Goal: Information Seeking & Learning: Learn about a topic

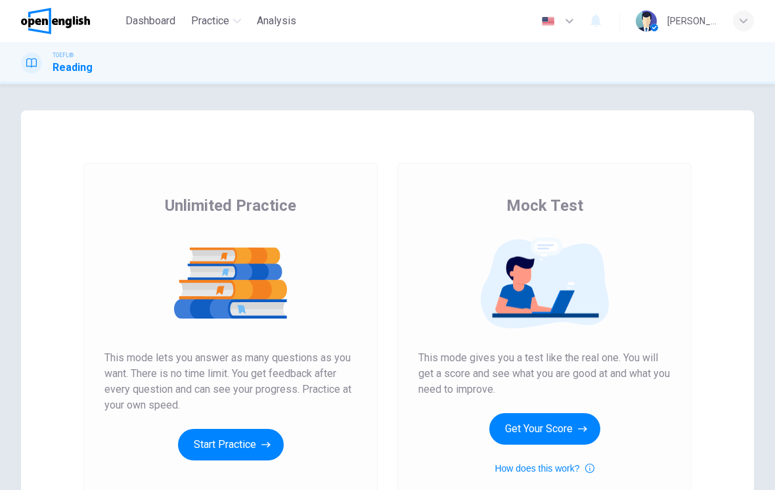
click at [523, 430] on button "Get Your Score" at bounding box center [544, 429] width 111 height 32
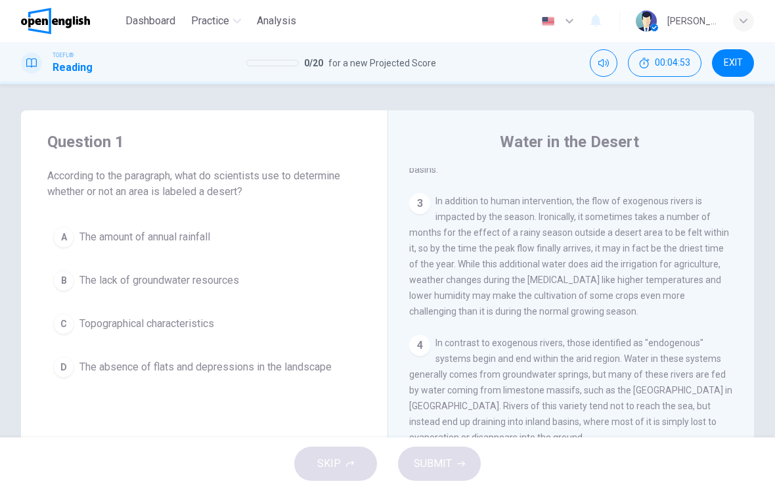
scroll to position [321, 0]
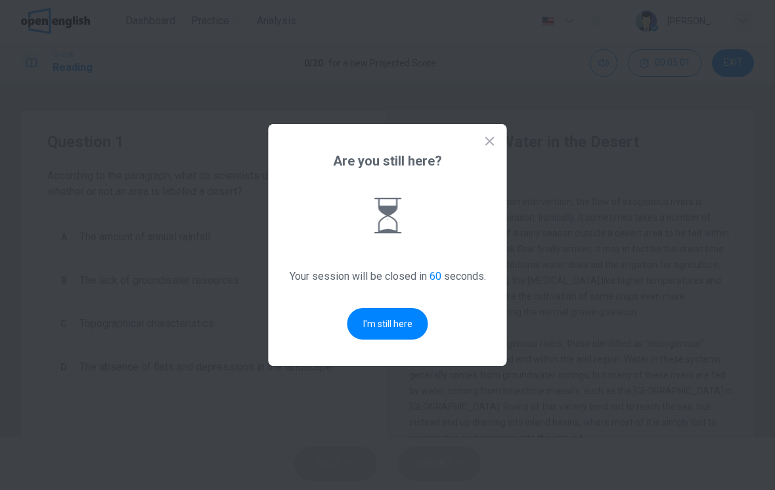
click at [385, 325] on button "I'm still here" at bounding box center [387, 324] width 81 height 32
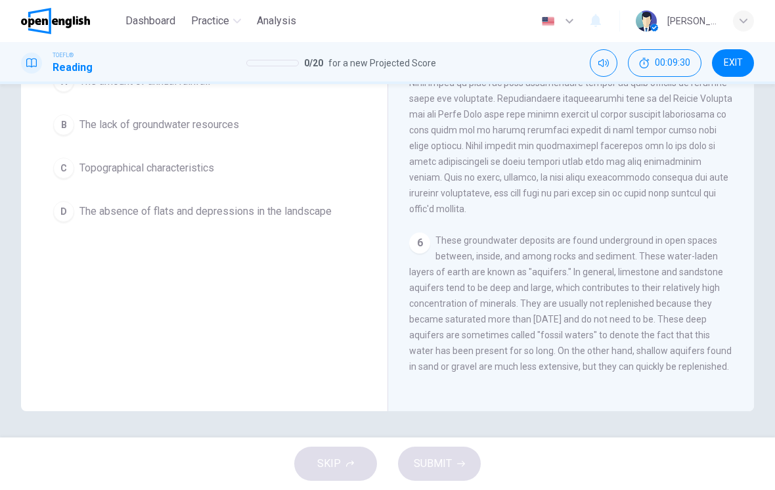
scroll to position [156, 0]
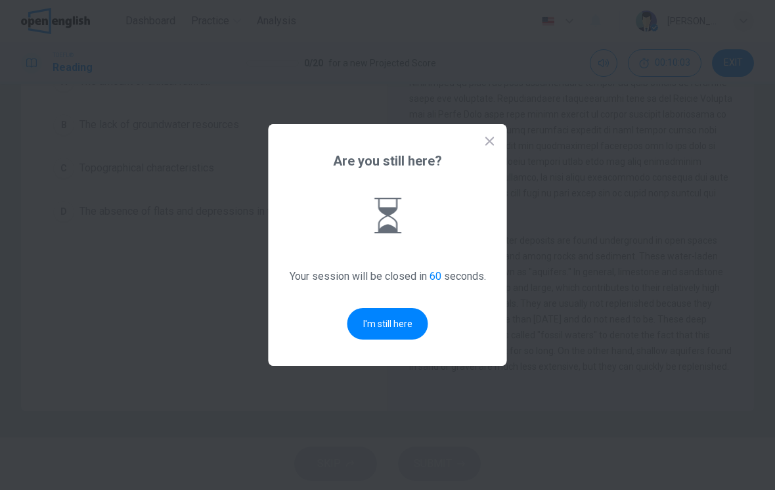
click at [385, 327] on button "I'm still here" at bounding box center [387, 324] width 81 height 32
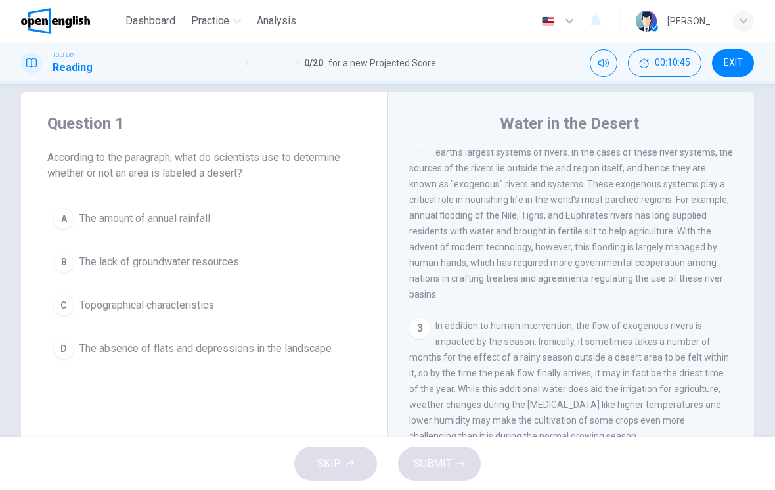
scroll to position [179, 0]
click at [93, 213] on span "The amount of annual rainfall" at bounding box center [144, 219] width 131 height 16
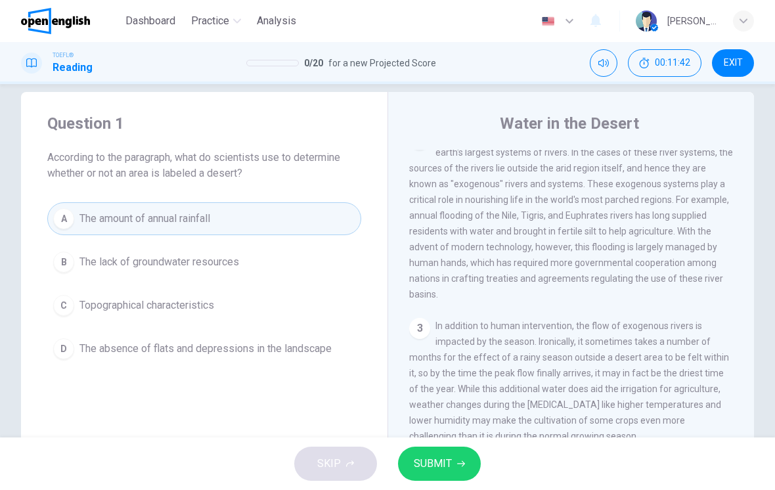
click at [96, 309] on span "Topographical characteristics" at bounding box center [146, 305] width 135 height 16
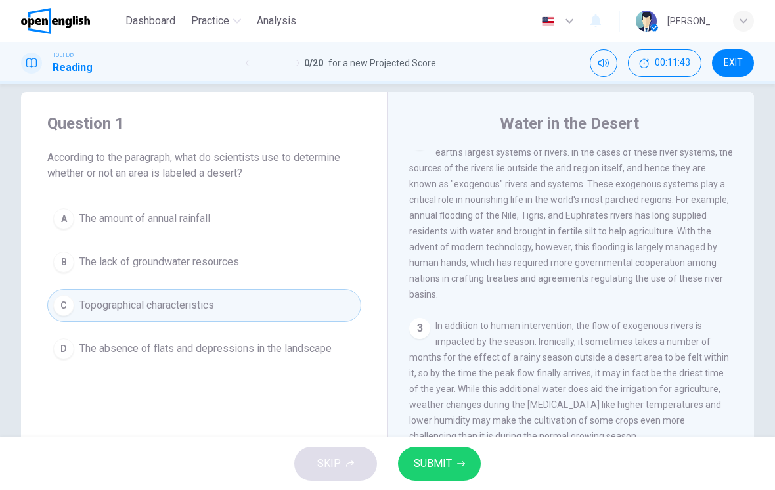
click at [442, 458] on span "SUBMIT" at bounding box center [433, 463] width 38 height 18
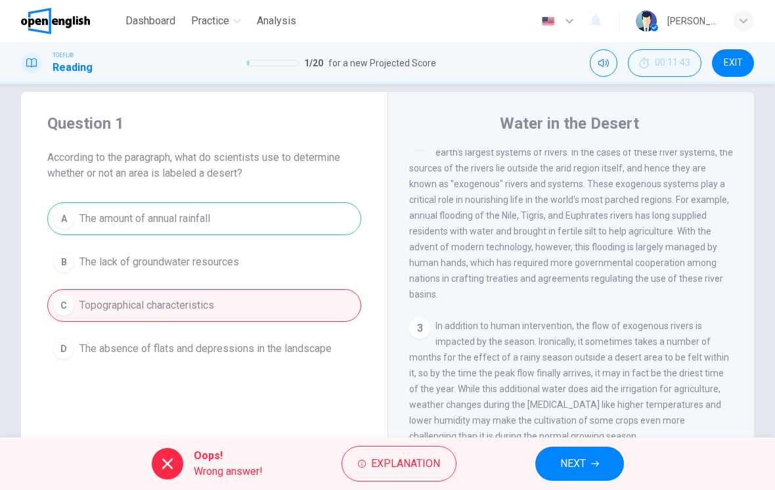
click at [119, 228] on div "A The amount of annual rainfall B The lack of groundwater resources C Topograph…" at bounding box center [204, 283] width 314 height 163
click at [118, 228] on div "A The amount of annual rainfall B The lack of groundwater resources C Topograph…" at bounding box center [204, 283] width 314 height 163
click at [574, 461] on span "NEXT" at bounding box center [573, 463] width 26 height 18
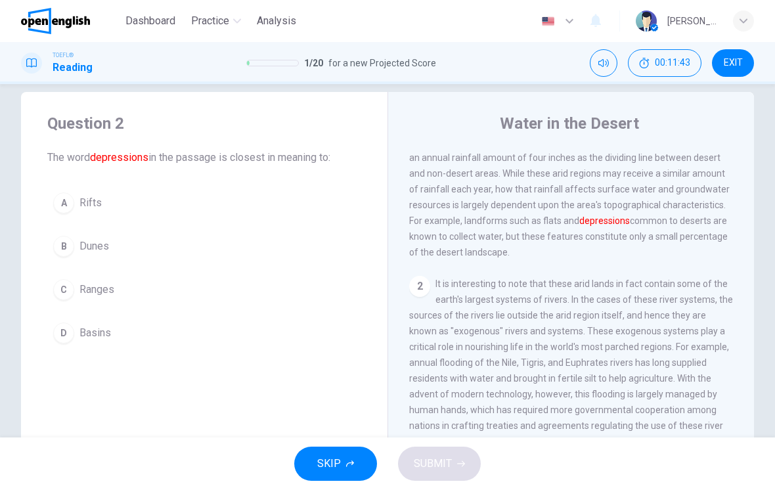
scroll to position [0, 0]
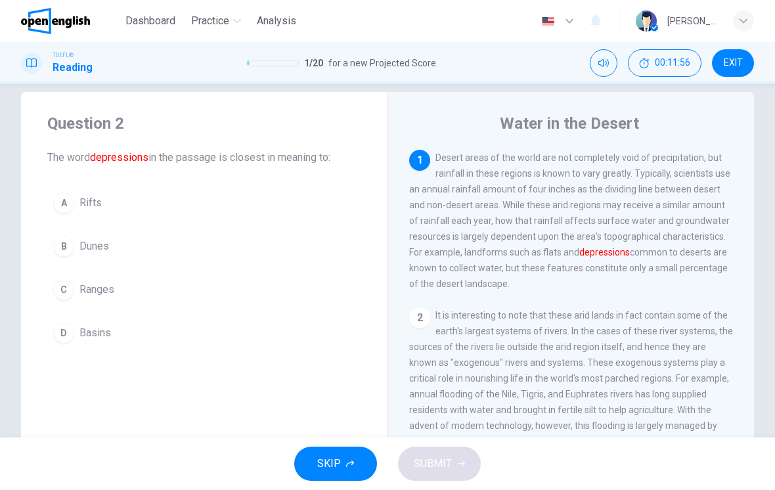
click at [79, 198] on span "Rifts" at bounding box center [90, 203] width 22 height 16
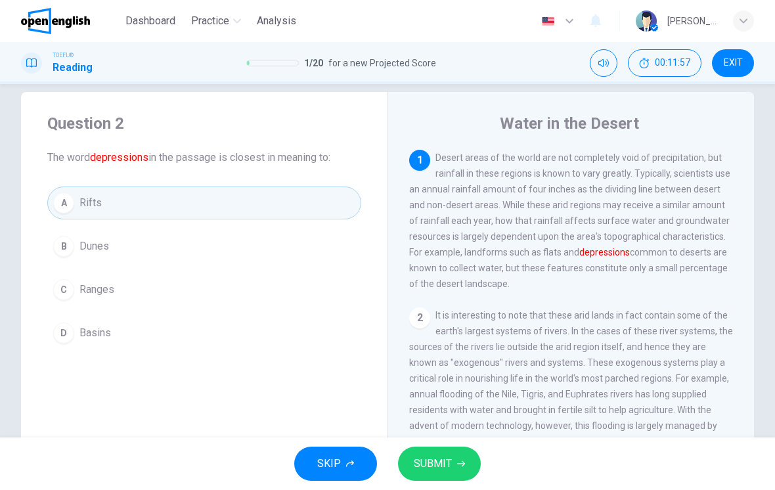
click at [440, 461] on span "SUBMIT" at bounding box center [433, 463] width 38 height 18
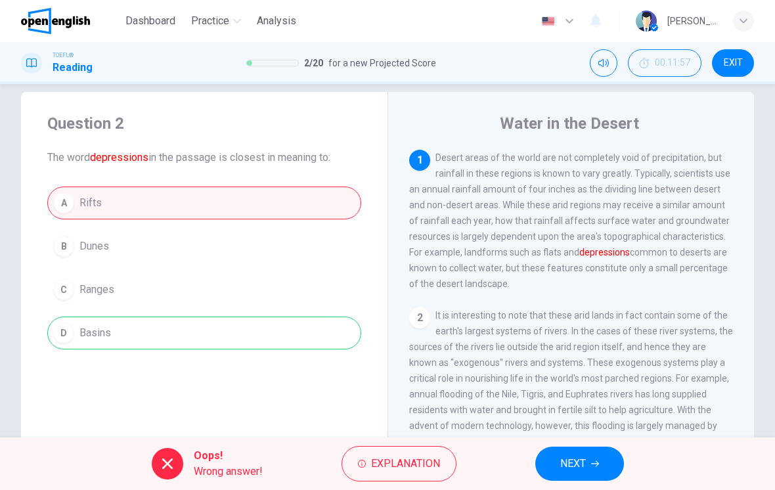
click at [586, 467] on button "NEXT" at bounding box center [579, 463] width 89 height 34
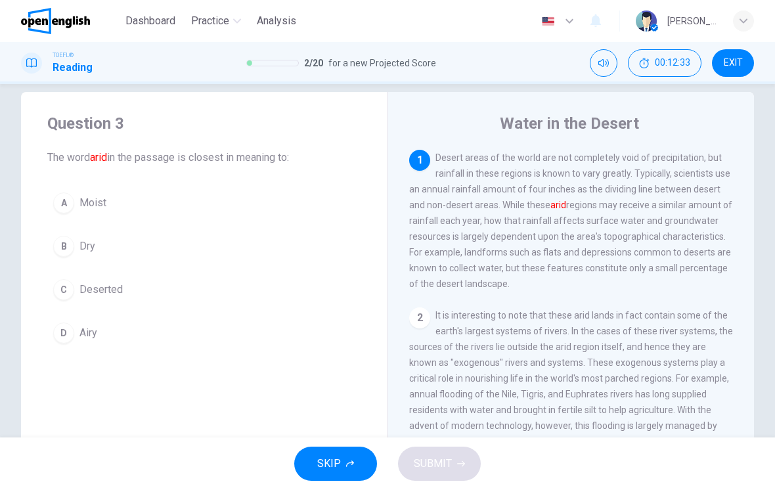
click at [85, 248] on span "Dry" at bounding box center [87, 246] width 16 height 16
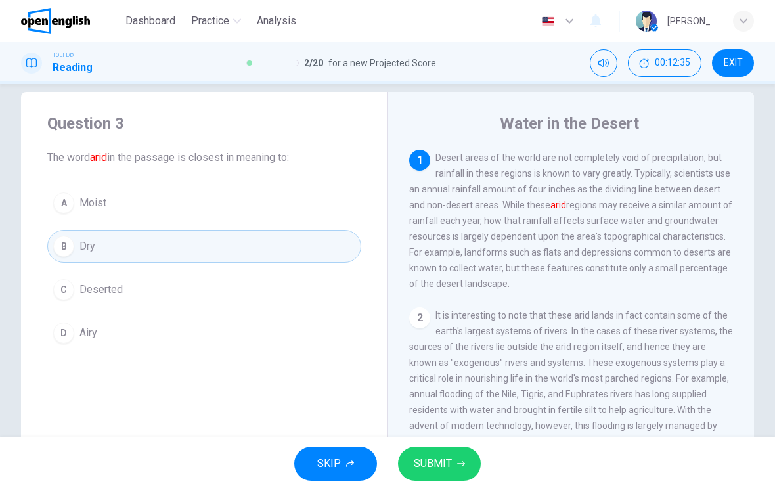
click at [89, 292] on span "Deserted" at bounding box center [100, 290] width 43 height 16
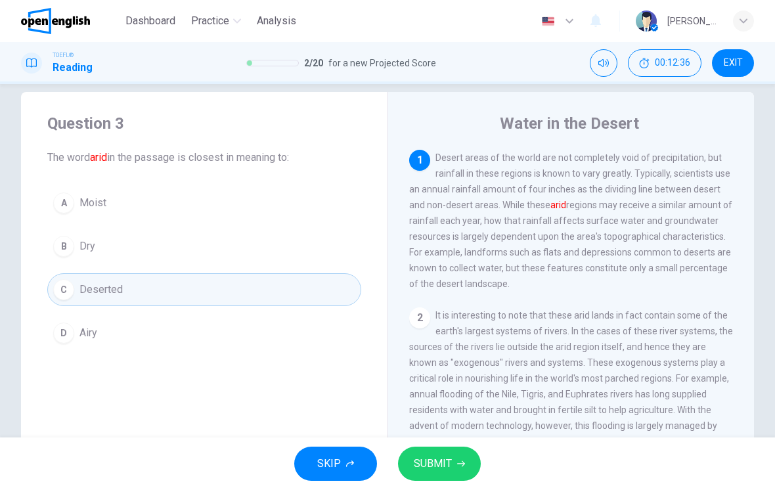
click at [438, 472] on span "SUBMIT" at bounding box center [433, 463] width 38 height 18
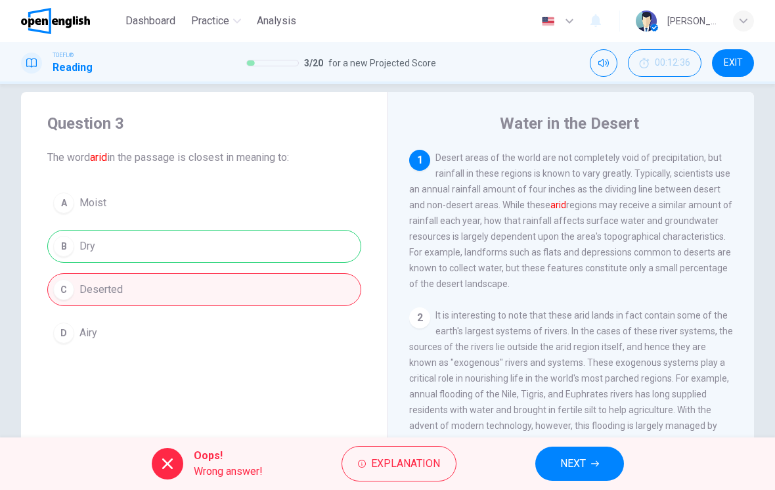
click at [587, 473] on button "NEXT" at bounding box center [579, 463] width 89 height 34
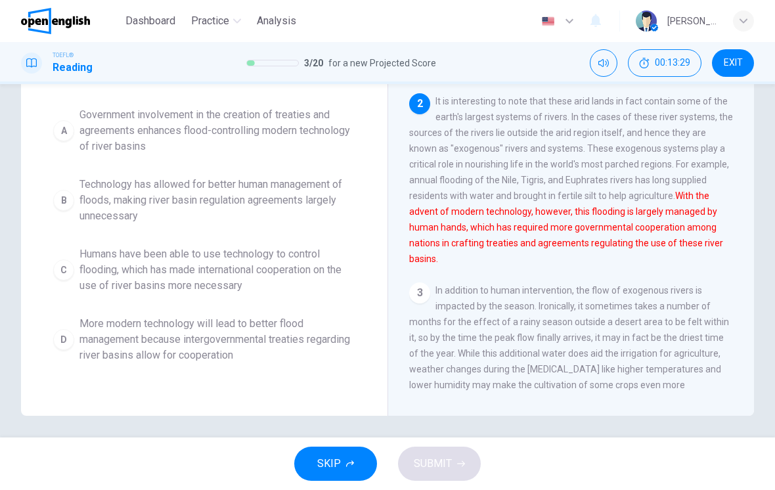
scroll to position [150, 0]
click at [123, 344] on span "More modern technology will lead to better flood management because intergovern…" at bounding box center [217, 339] width 276 height 47
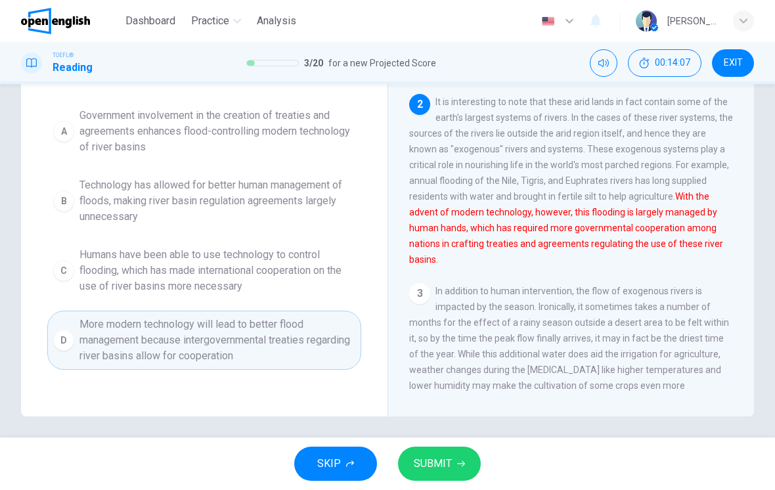
click at [450, 470] on span "SUBMIT" at bounding box center [433, 463] width 38 height 18
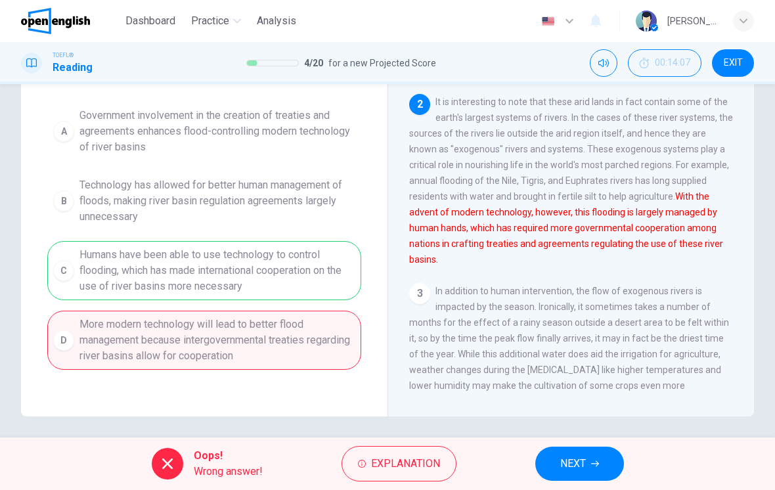
click at [589, 456] on button "NEXT" at bounding box center [579, 463] width 89 height 34
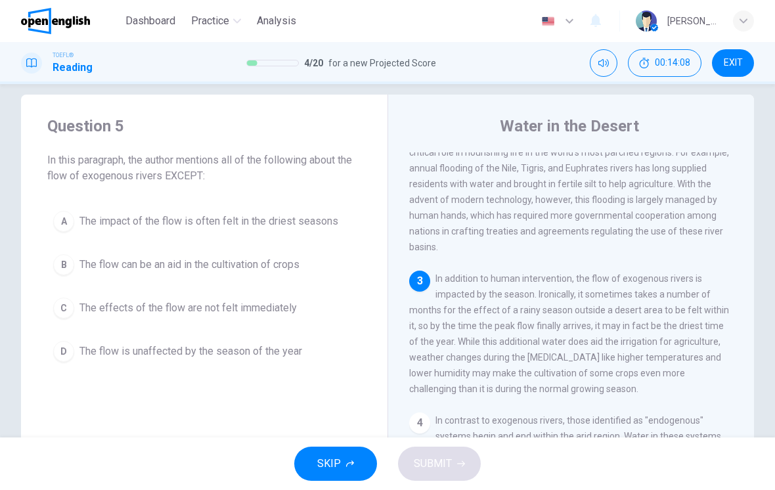
scroll to position [9, 0]
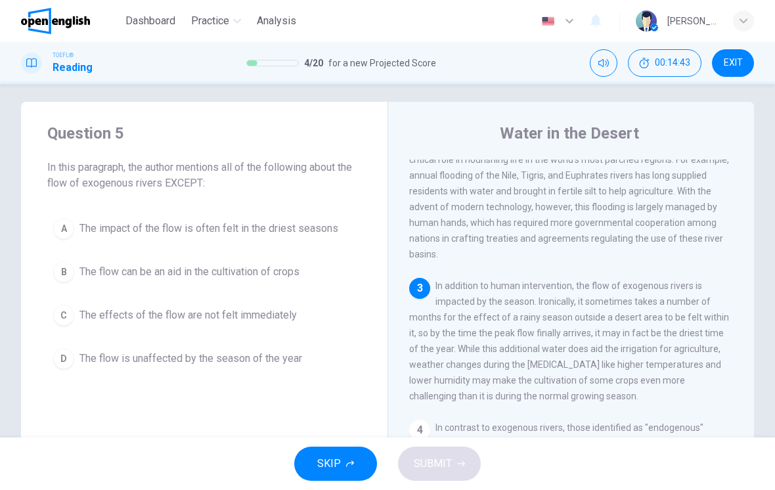
click at [87, 237] on button "A The impact of the flow is often felt in the driest seasons" at bounding box center [204, 228] width 314 height 33
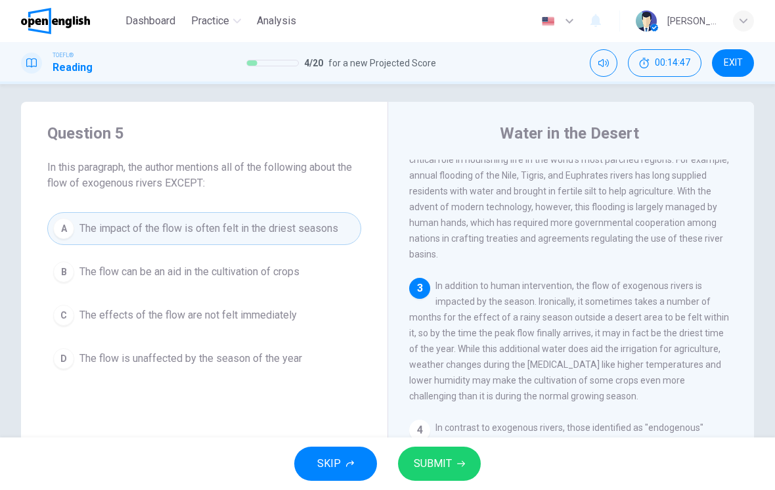
click at [441, 471] on span "SUBMIT" at bounding box center [433, 463] width 38 height 18
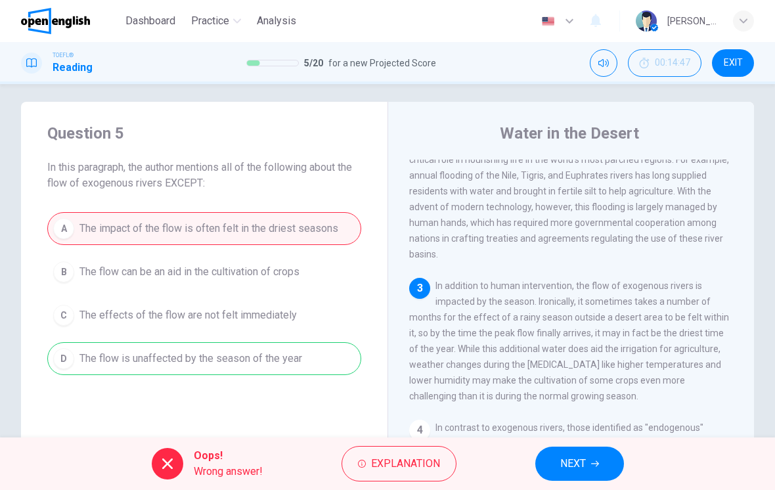
click at [594, 479] on button "NEXT" at bounding box center [579, 463] width 89 height 34
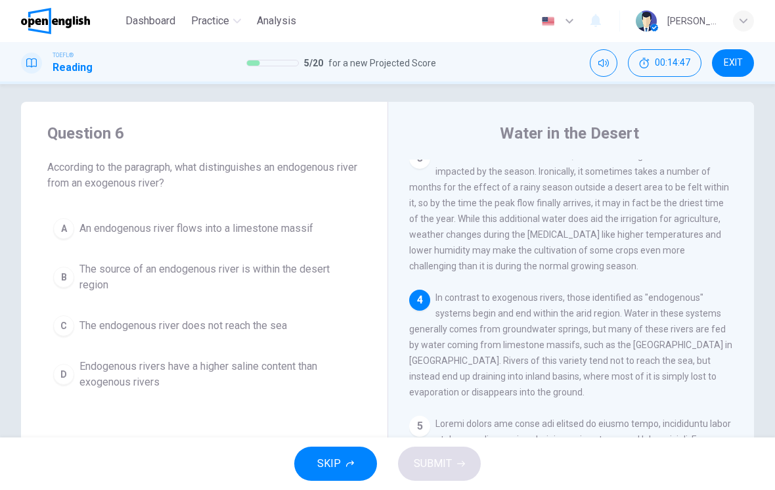
scroll to position [359, 0]
click at [298, 229] on span "An endogenous river flows into a limestone massif" at bounding box center [196, 229] width 234 height 16
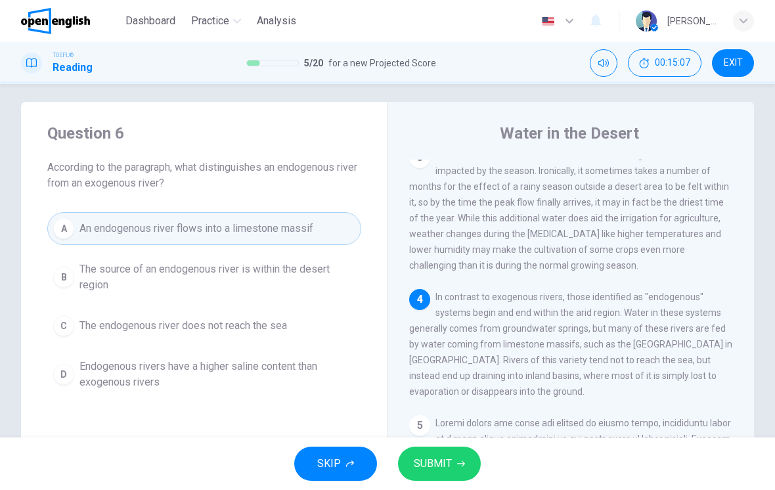
click at [446, 463] on span "SUBMIT" at bounding box center [433, 463] width 38 height 18
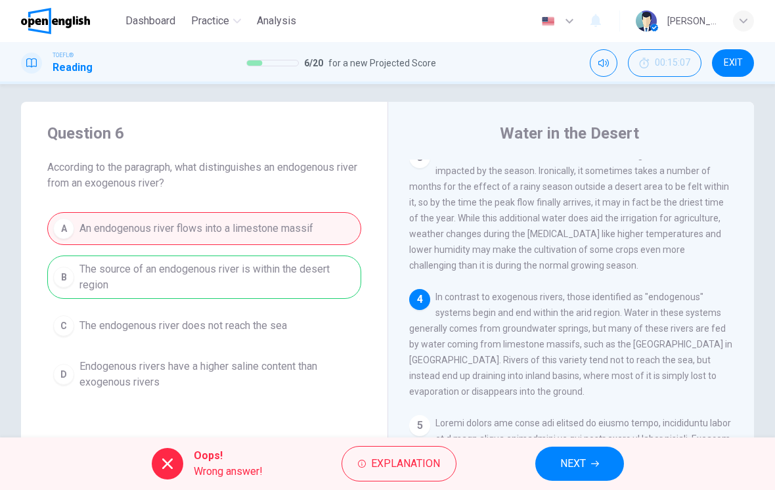
click at [583, 471] on span "NEXT" at bounding box center [573, 463] width 26 height 18
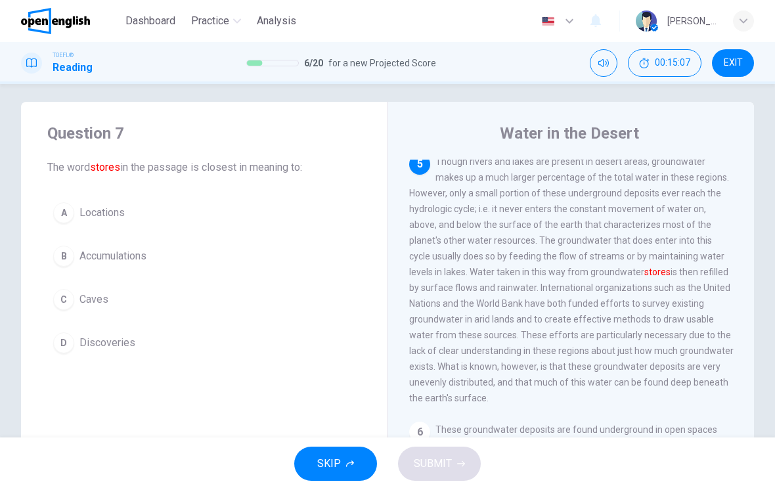
scroll to position [621, 0]
click at [109, 311] on button "C Caves" at bounding box center [204, 299] width 314 height 33
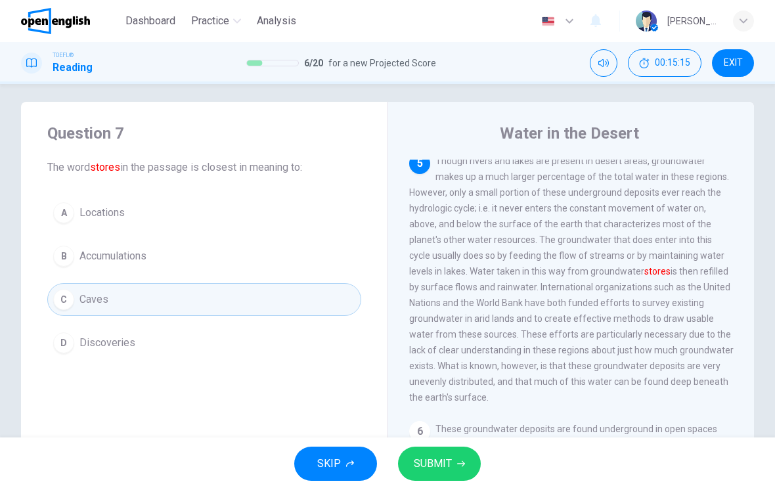
click at [459, 458] on button "SUBMIT" at bounding box center [439, 463] width 83 height 34
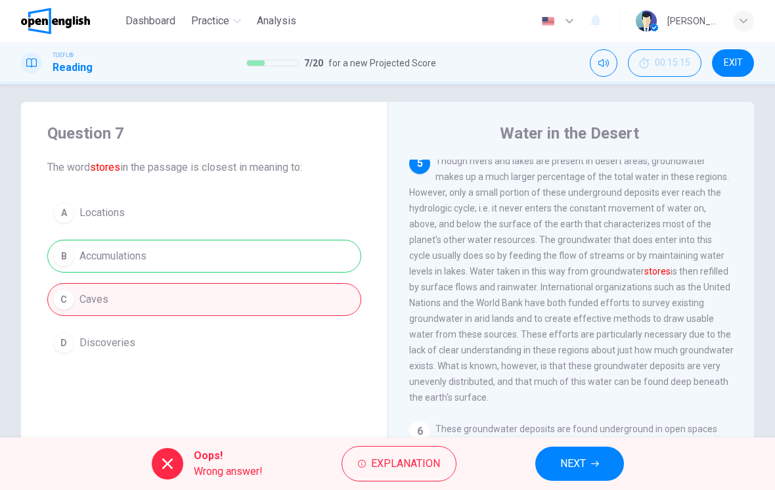
click at [582, 463] on span "NEXT" at bounding box center [573, 463] width 26 height 18
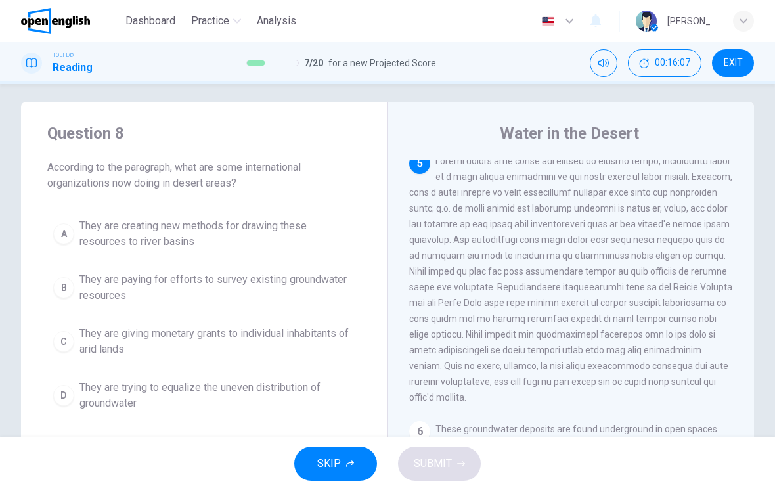
click at [104, 230] on span "They are creating new methods for drawing these resources to river basins" at bounding box center [217, 234] width 276 height 32
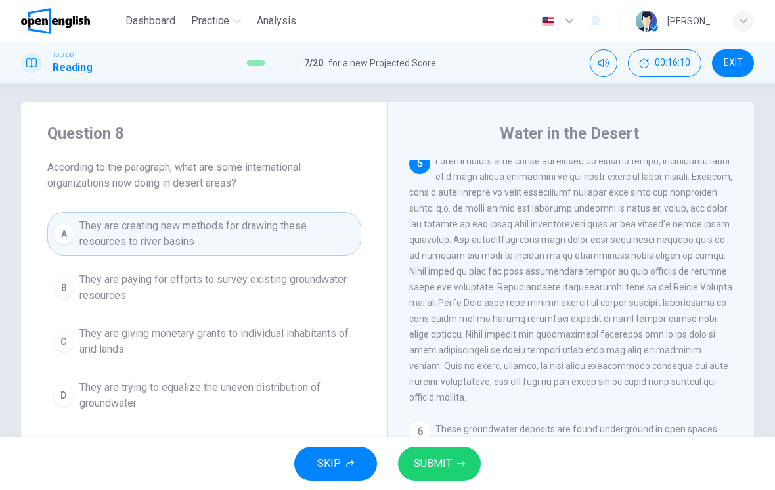
click at [87, 289] on span "They are paying for efforts to survey existing groundwater resources" at bounding box center [217, 288] width 276 height 32
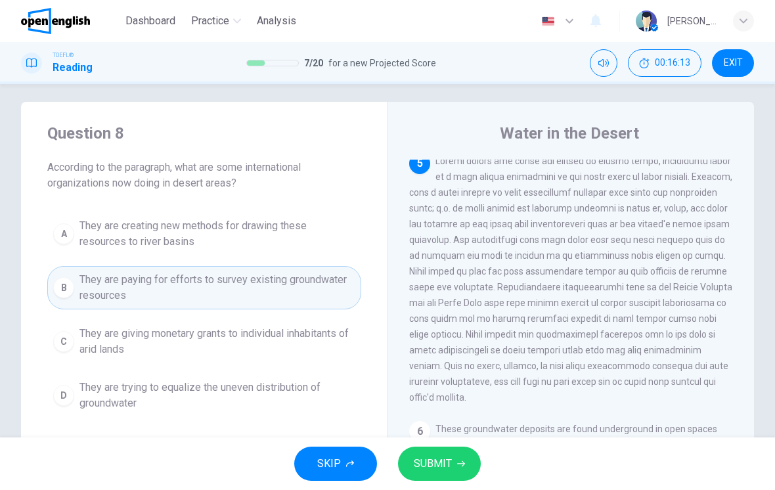
click at [299, 238] on span "They are creating new methods for drawing these resources to river basins" at bounding box center [217, 234] width 276 height 32
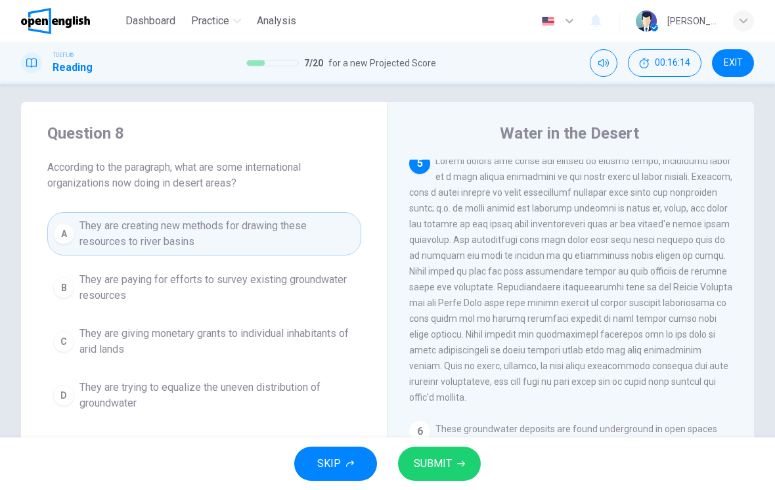
click at [436, 467] on span "SUBMIT" at bounding box center [433, 463] width 38 height 18
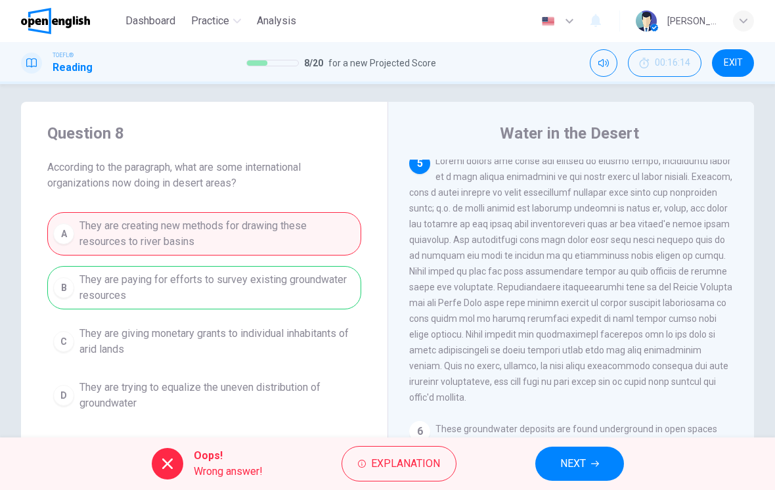
click at [578, 477] on button "NEXT" at bounding box center [579, 463] width 89 height 34
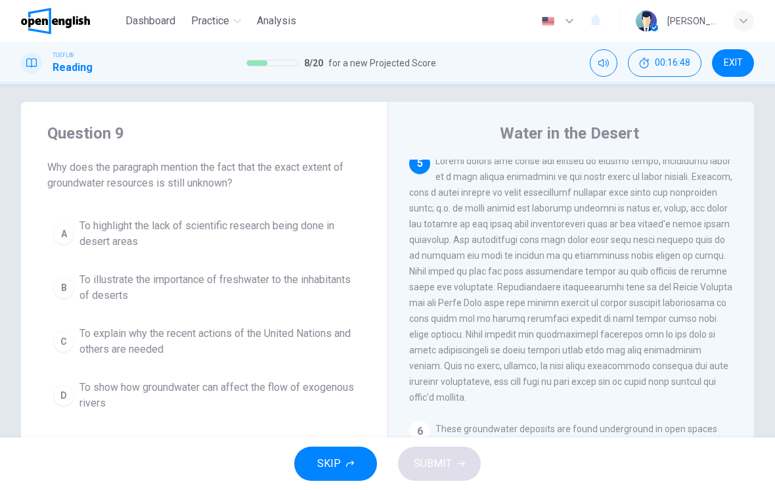
click at [95, 393] on span "To show how groundwater can affect the flow of exogenous rivers" at bounding box center [217, 395] width 276 height 32
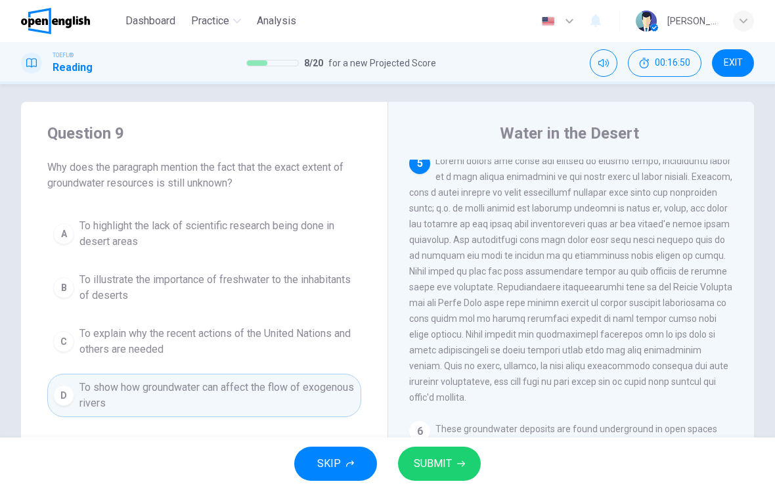
click at [116, 227] on span "To highlight the lack of scientific research being done in desert areas" at bounding box center [217, 234] width 276 height 32
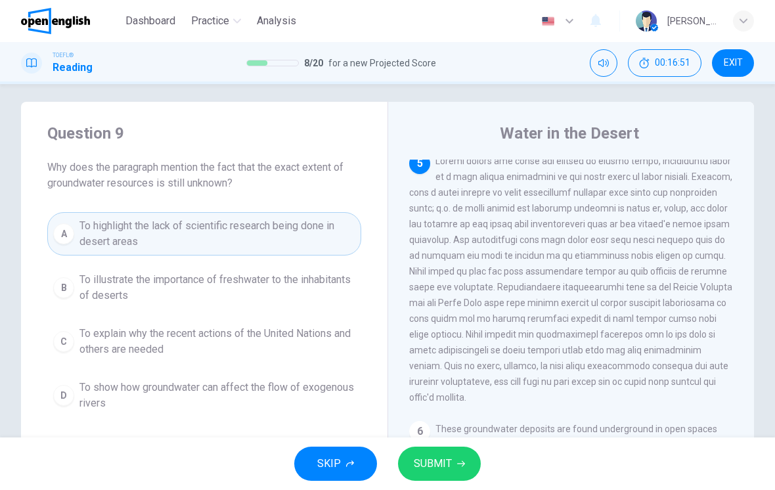
click at [454, 461] on button "SUBMIT" at bounding box center [439, 463] width 83 height 34
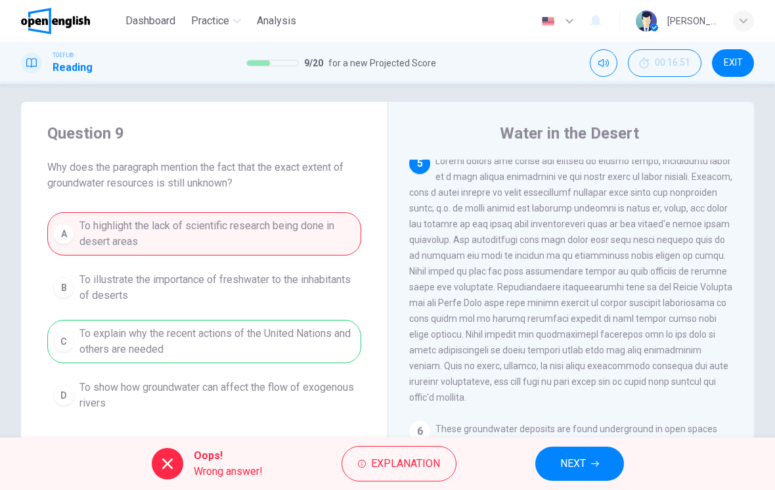
click at [574, 456] on span "NEXT" at bounding box center [573, 463] width 26 height 18
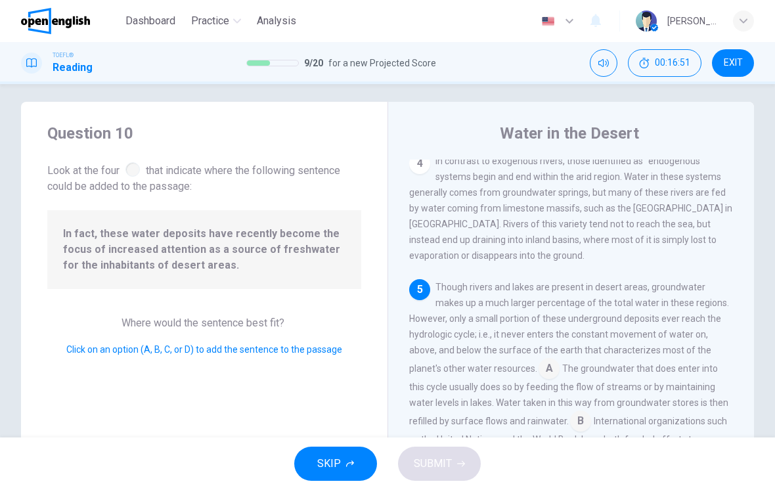
scroll to position [648, 0]
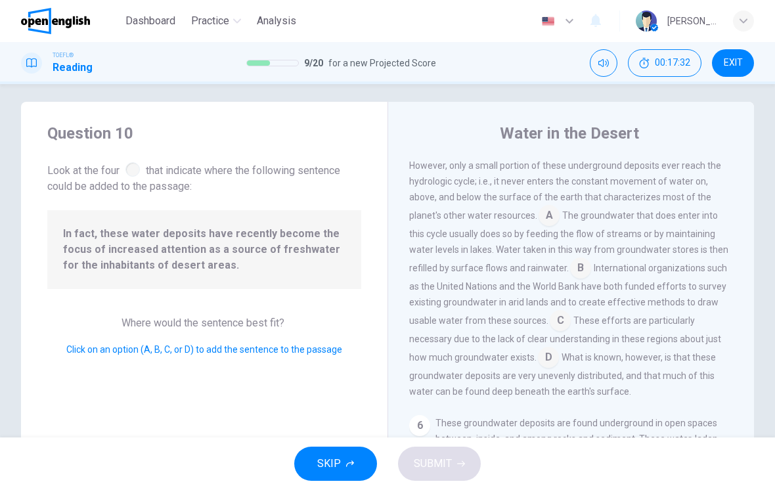
click at [142, 171] on span "Look at the four that indicate where the following sentence could be added to t…" at bounding box center [204, 177] width 314 height 35
click at [133, 173] on div at bounding box center [132, 169] width 14 height 14
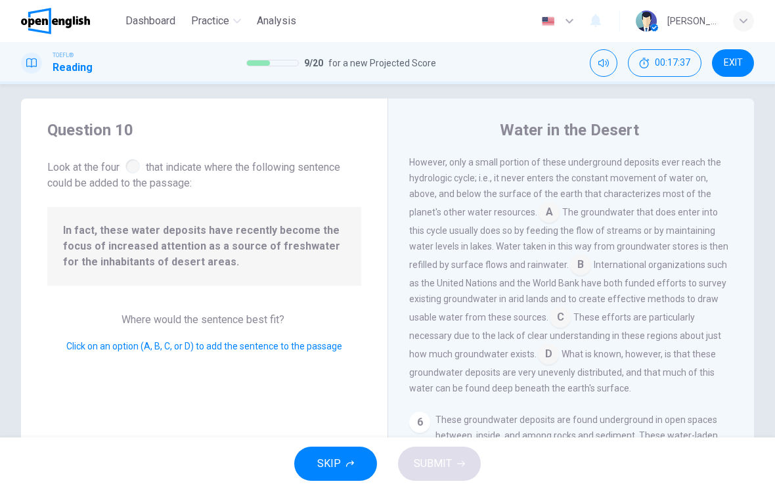
click at [549, 327] on input at bounding box center [559, 318] width 21 height 21
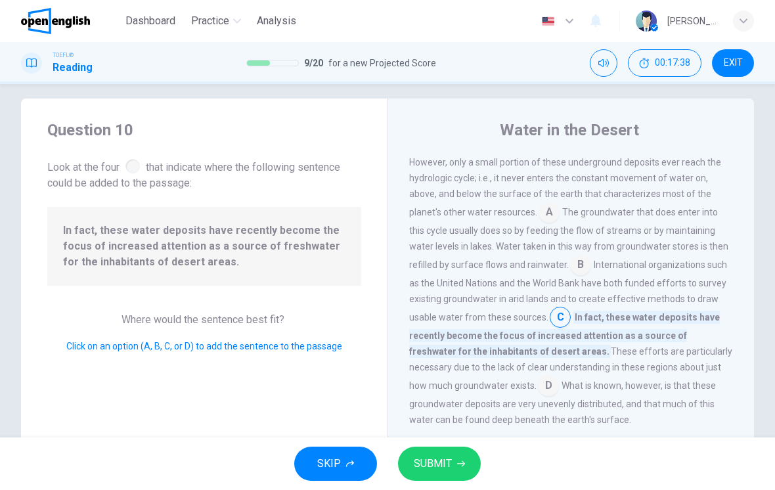
click at [448, 464] on span "SUBMIT" at bounding box center [433, 463] width 38 height 18
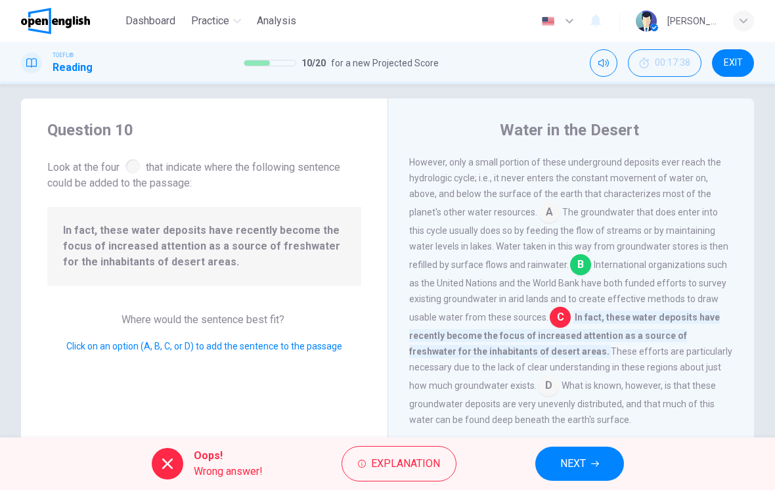
click at [597, 459] on button "NEXT" at bounding box center [579, 463] width 89 height 34
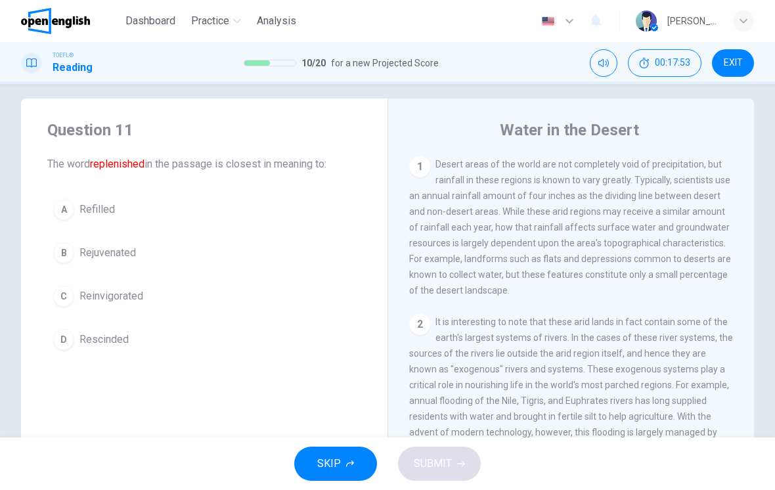
click at [85, 196] on button "A Refilled" at bounding box center [204, 209] width 314 height 33
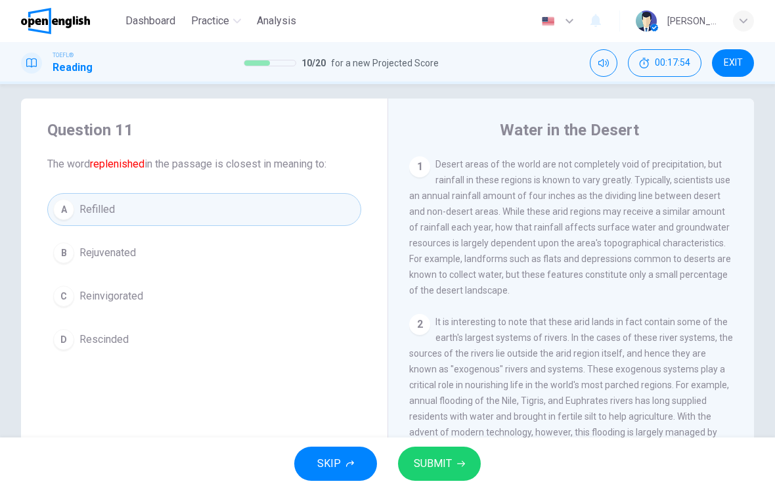
click at [437, 478] on button "SUBMIT" at bounding box center [439, 463] width 83 height 34
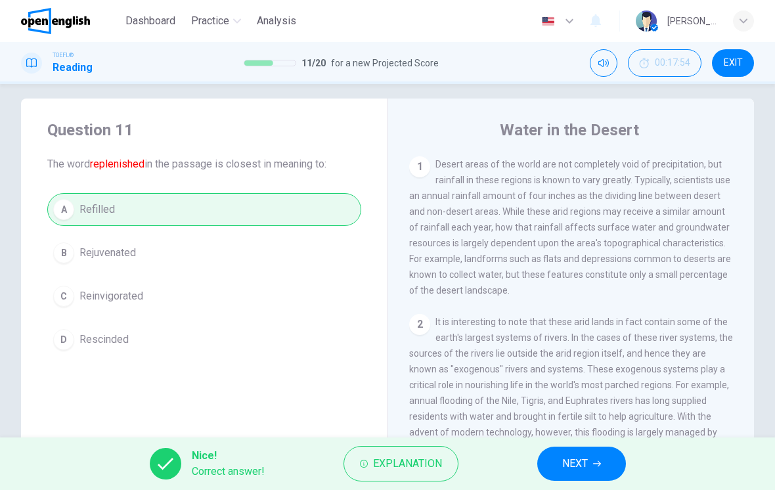
click at [582, 465] on span "NEXT" at bounding box center [575, 463] width 26 height 18
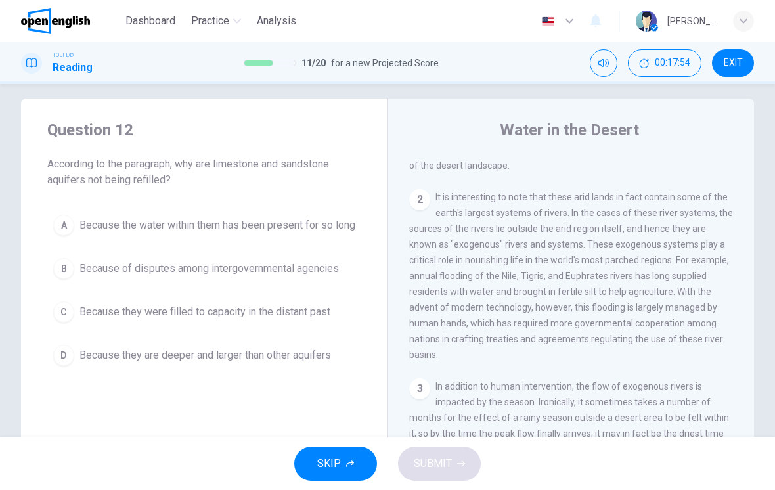
scroll to position [669, 0]
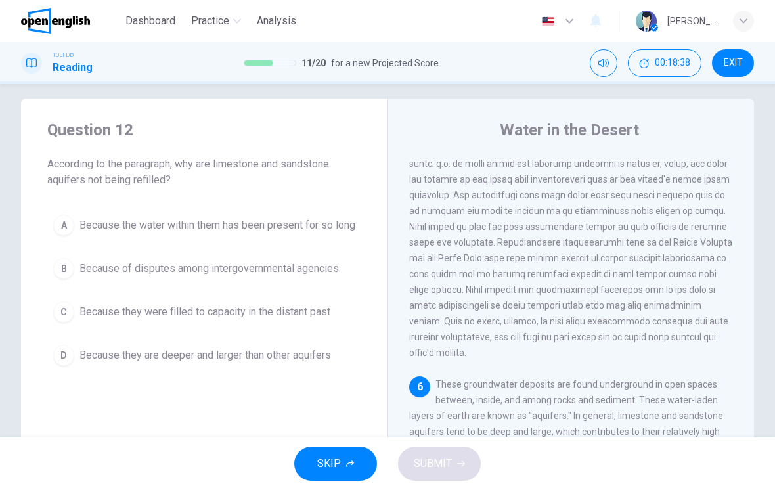
click at [94, 363] on span "Because they are deeper and larger than other aquifers" at bounding box center [204, 355] width 251 height 16
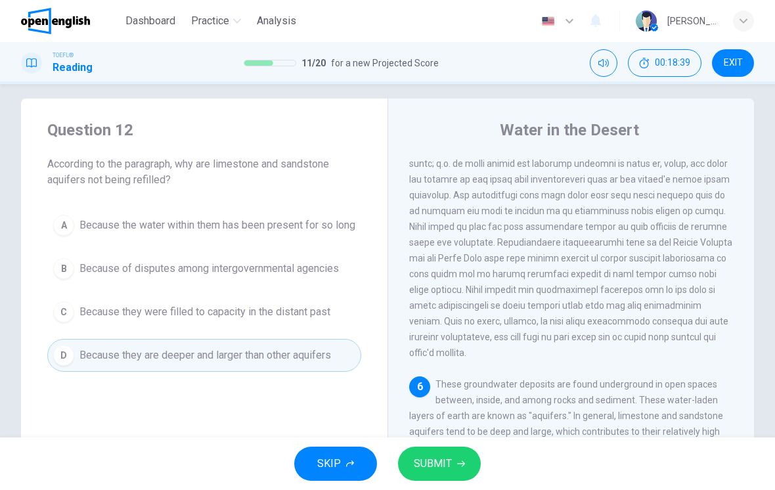
click at [443, 463] on span "SUBMIT" at bounding box center [433, 463] width 38 height 18
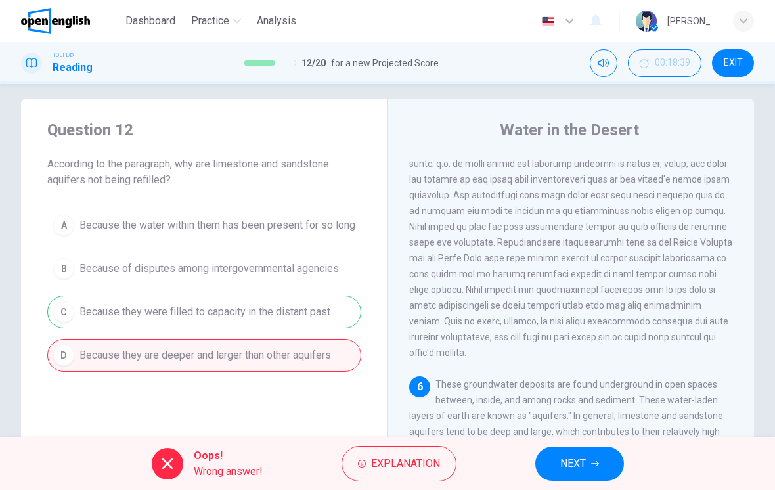
click at [569, 462] on span "NEXT" at bounding box center [573, 463] width 26 height 18
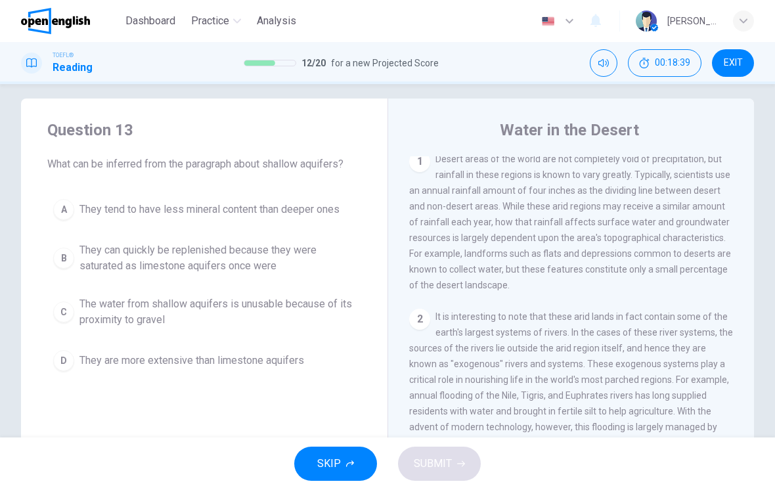
scroll to position [0, 0]
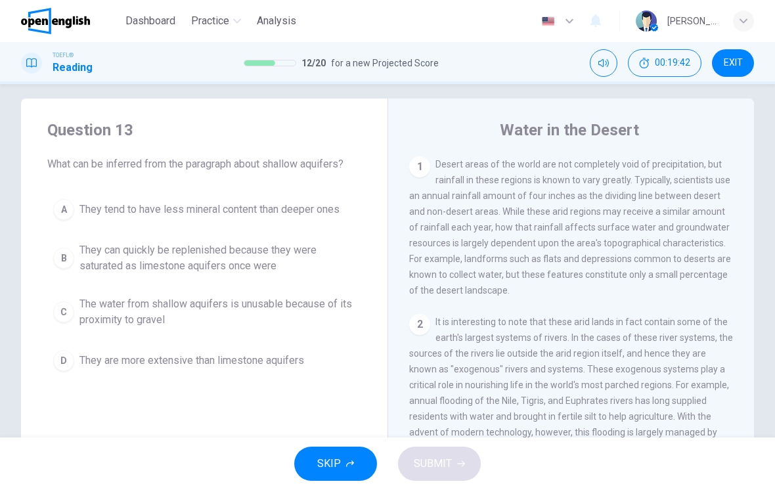
click at [80, 317] on span "The water from shallow aquifers is unusable because of its proximity to gravel" at bounding box center [217, 312] width 276 height 32
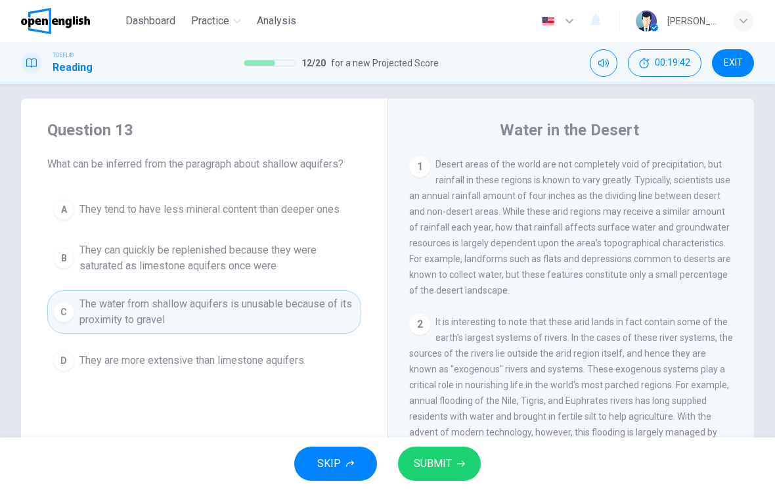
click at [421, 467] on span "SUBMIT" at bounding box center [433, 463] width 38 height 18
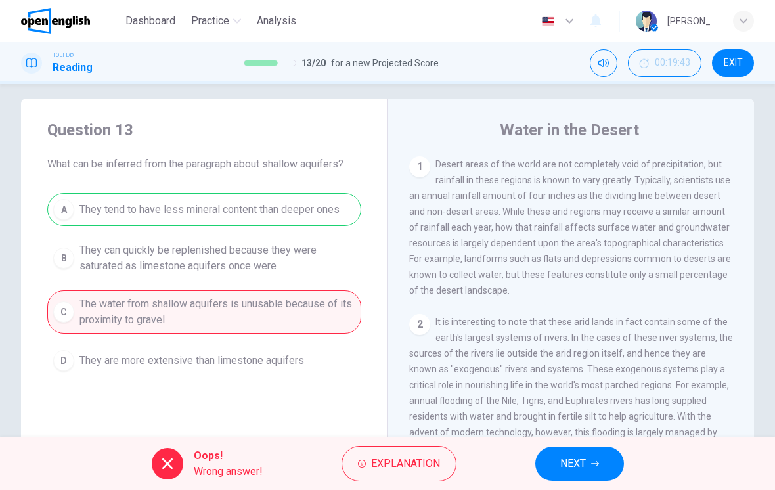
click at [587, 449] on button "NEXT" at bounding box center [579, 463] width 89 height 34
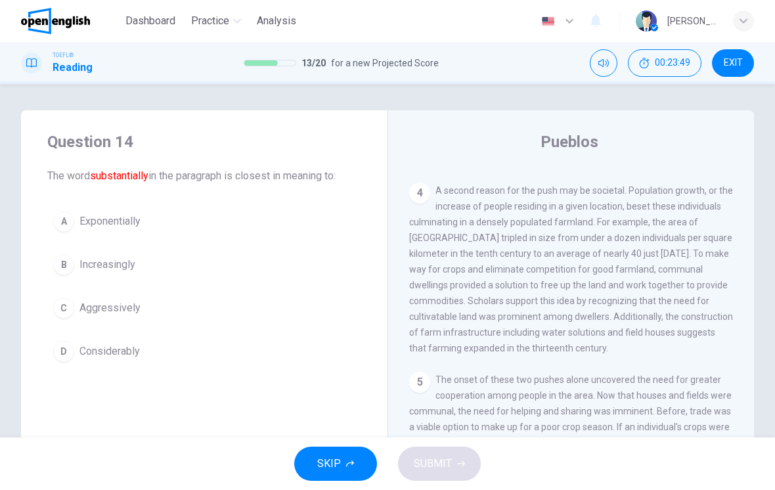
scroll to position [448, 0]
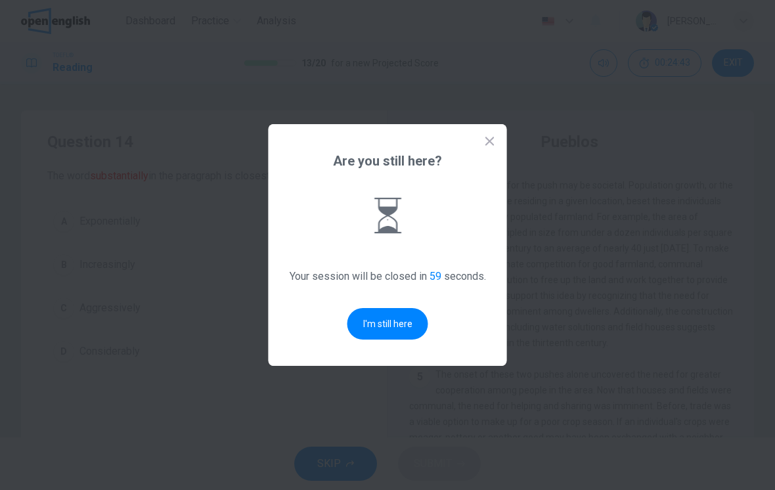
click at [370, 317] on button "I'm still here" at bounding box center [387, 324] width 81 height 32
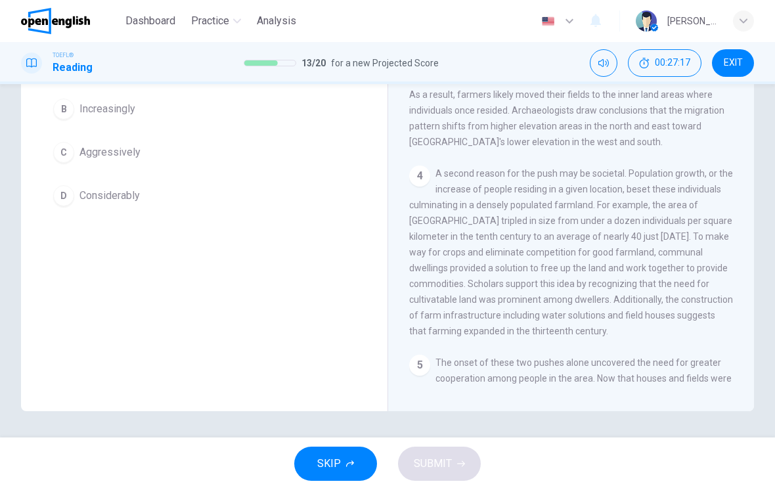
scroll to position [14, 0]
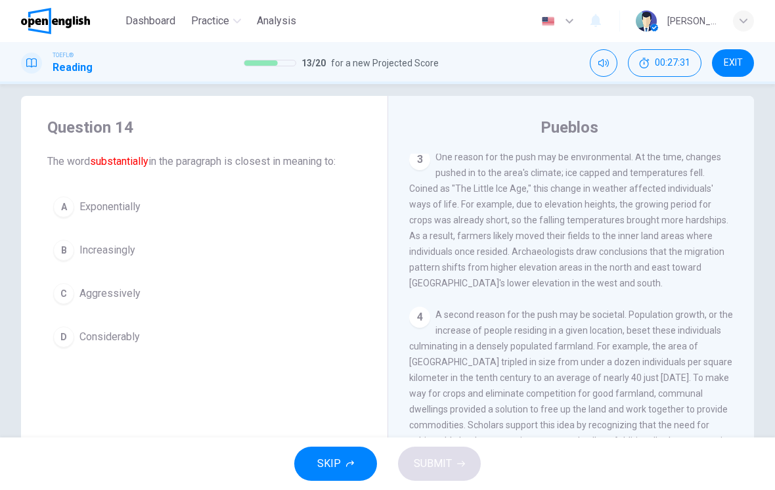
click at [126, 334] on span "Considerably" at bounding box center [109, 337] width 60 height 16
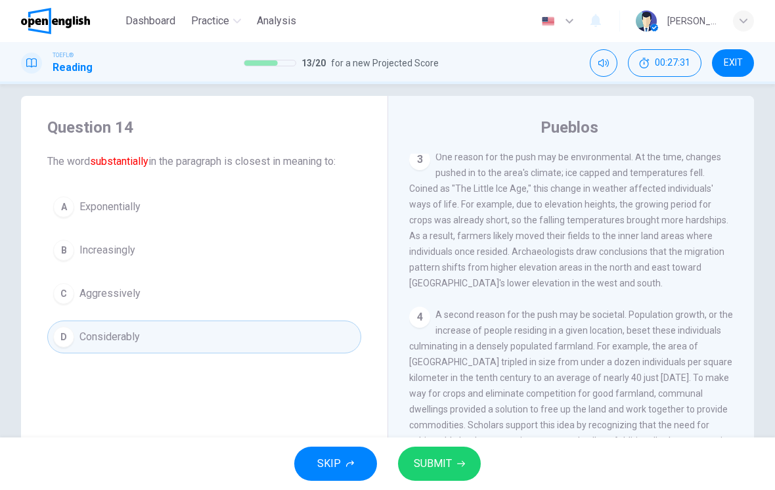
click at [453, 466] on button "SUBMIT" at bounding box center [439, 463] width 83 height 34
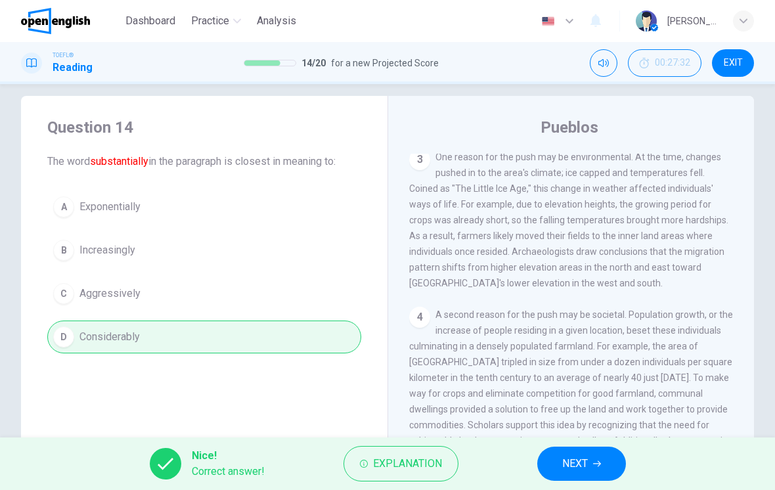
click at [578, 465] on span "NEXT" at bounding box center [575, 463] width 26 height 18
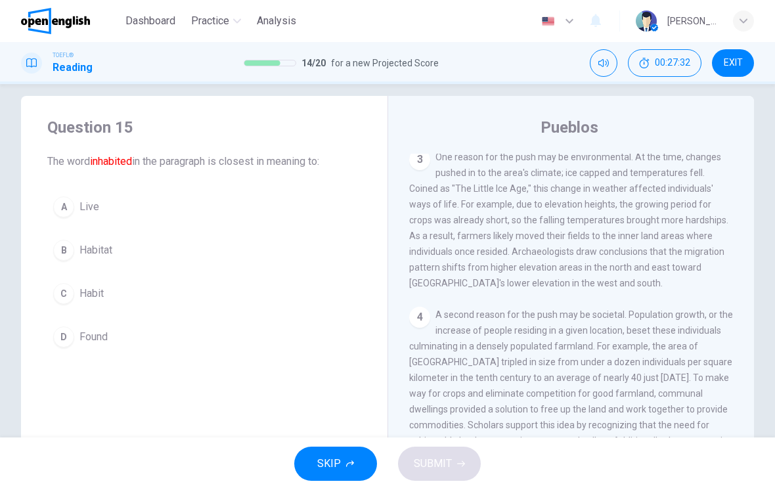
scroll to position [0, 0]
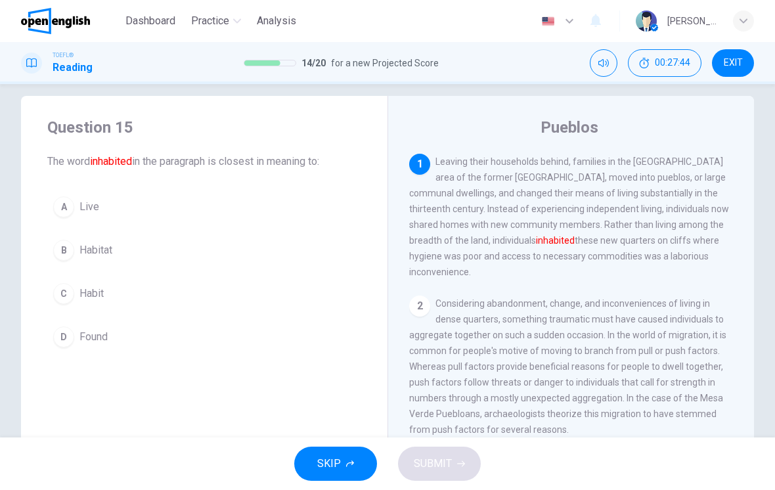
click at [89, 284] on button "C Habit" at bounding box center [204, 293] width 314 height 33
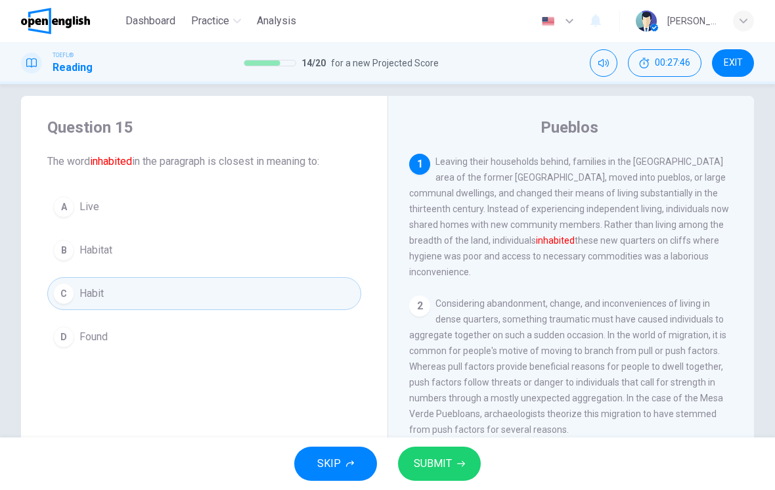
click at [442, 460] on span "SUBMIT" at bounding box center [433, 463] width 38 height 18
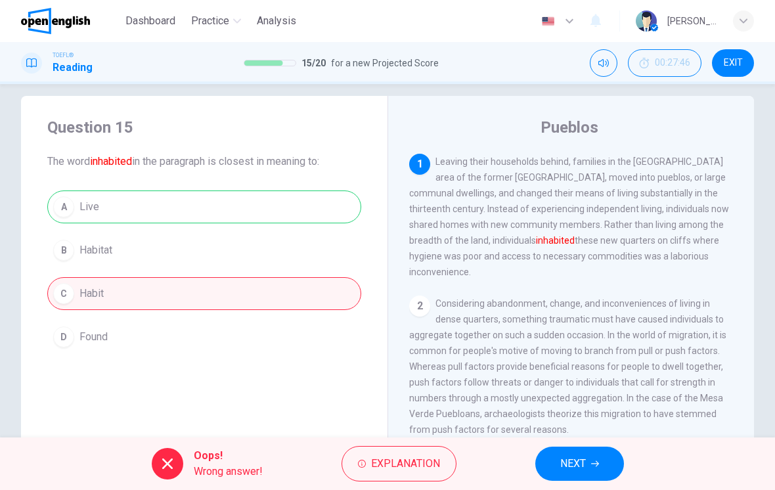
click at [598, 437] on div "1 Leaving their households behind, families in the [GEOGRAPHIC_DATA] area of th…" at bounding box center [579, 342] width 341 height 377
click at [588, 461] on button "NEXT" at bounding box center [579, 463] width 89 height 34
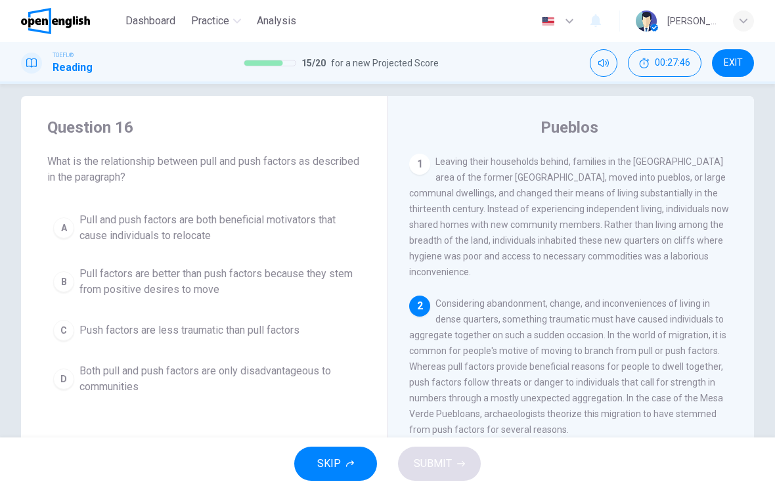
scroll to position [32, 0]
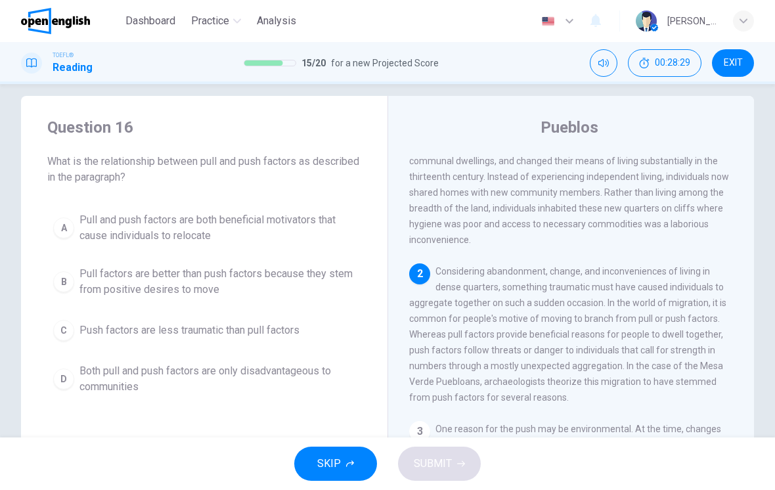
click at [120, 215] on span "Pull and push factors are both beneficial motivators that cause individuals to …" at bounding box center [217, 228] width 276 height 32
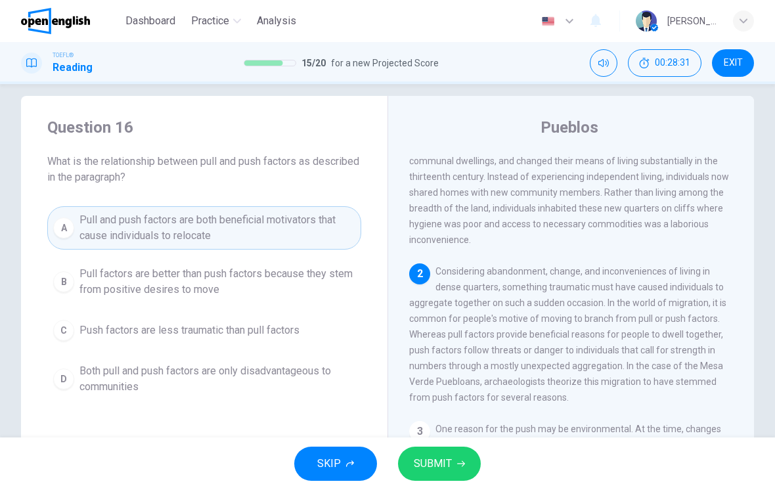
click at [450, 462] on span "SUBMIT" at bounding box center [433, 463] width 38 height 18
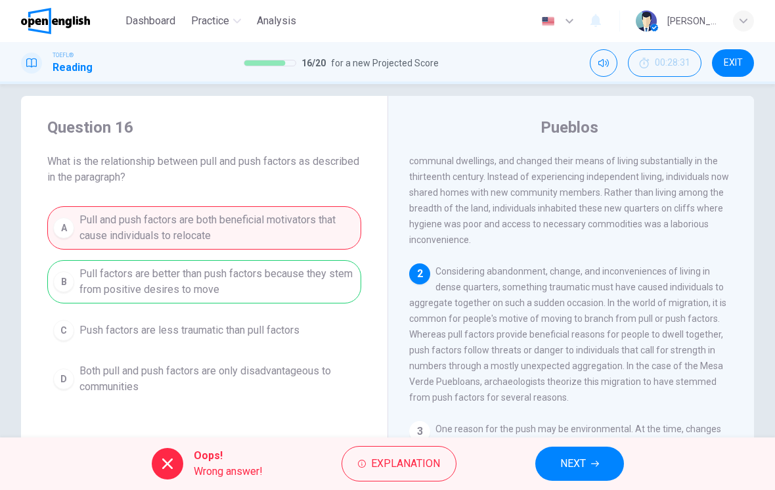
click at [561, 467] on span "NEXT" at bounding box center [573, 463] width 26 height 18
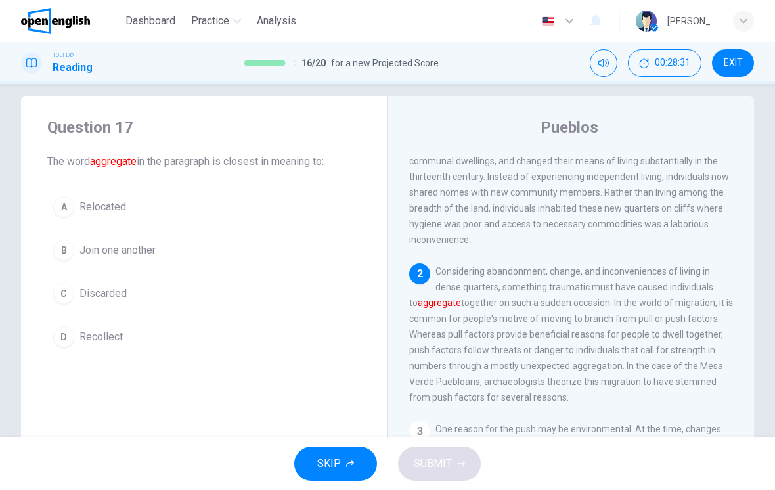
scroll to position [131, 0]
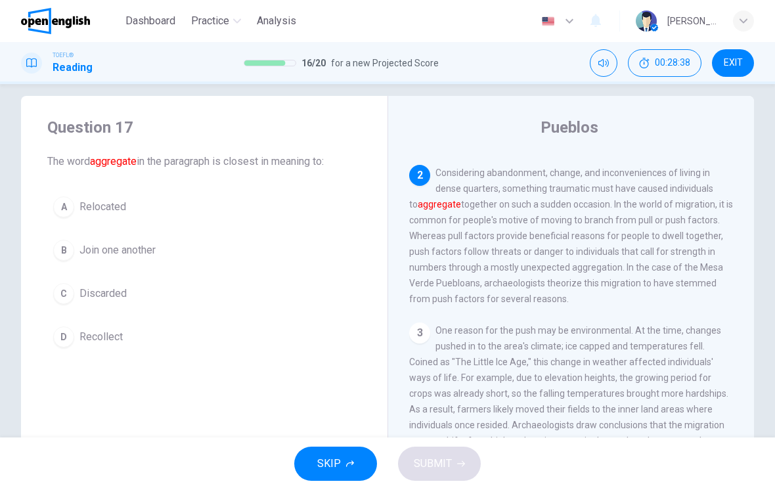
click at [92, 335] on span "Recollect" at bounding box center [100, 337] width 43 height 16
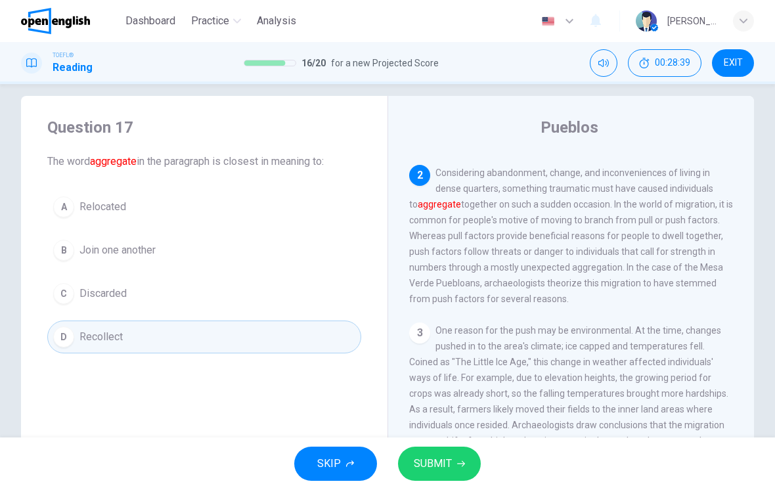
click at [463, 457] on button "SUBMIT" at bounding box center [439, 463] width 83 height 34
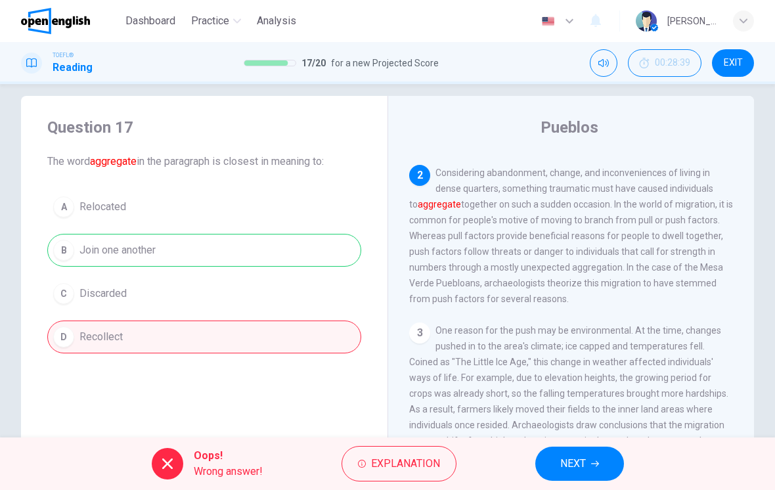
click at [566, 461] on span "NEXT" at bounding box center [573, 463] width 26 height 18
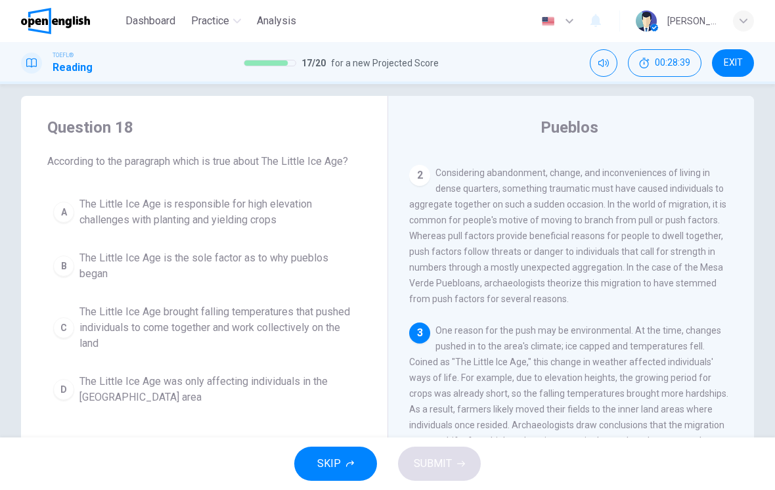
scroll to position [196, 0]
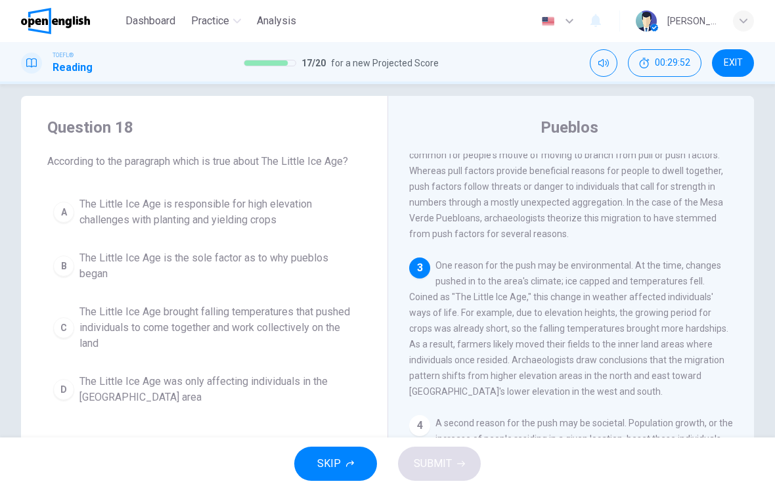
click at [81, 332] on span "The Little Ice Age brought falling temperatures that pushed individuals to come…" at bounding box center [217, 327] width 276 height 47
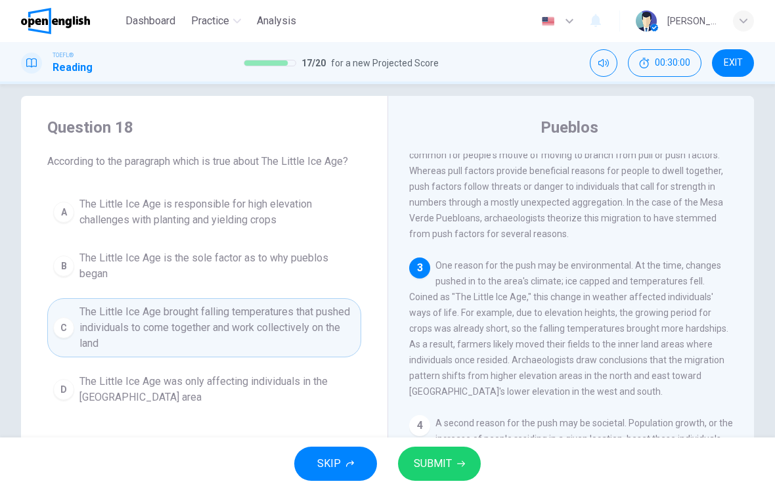
click at [446, 463] on span "SUBMIT" at bounding box center [433, 463] width 38 height 18
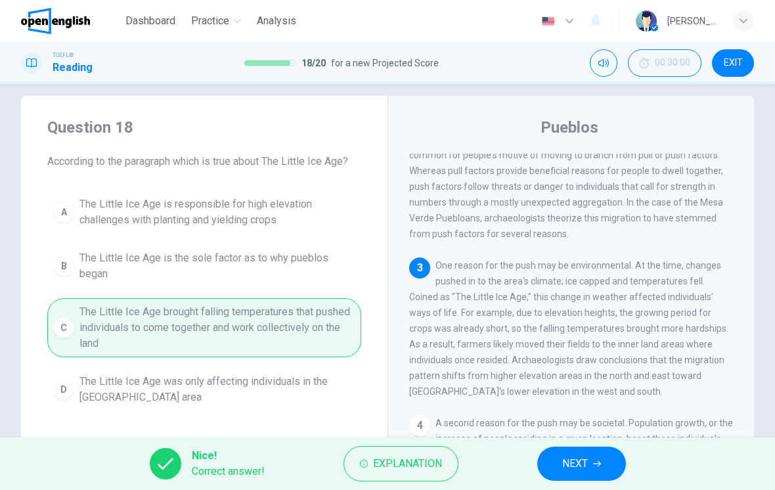
click at [589, 458] on button "NEXT" at bounding box center [581, 463] width 89 height 34
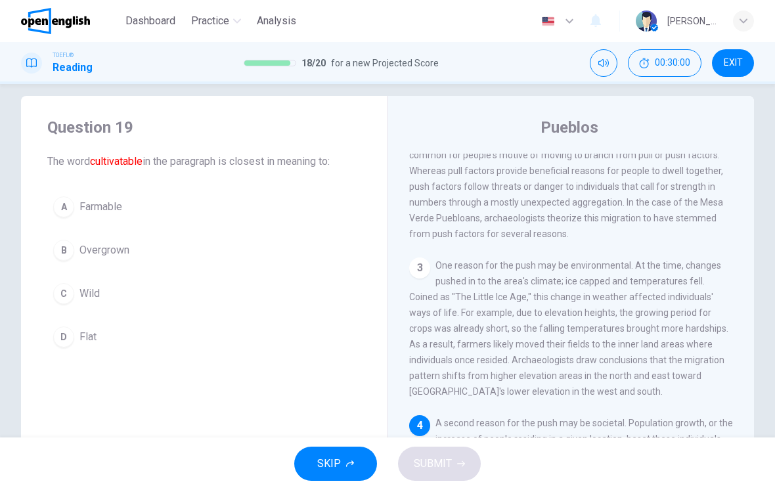
scroll to position [392, 0]
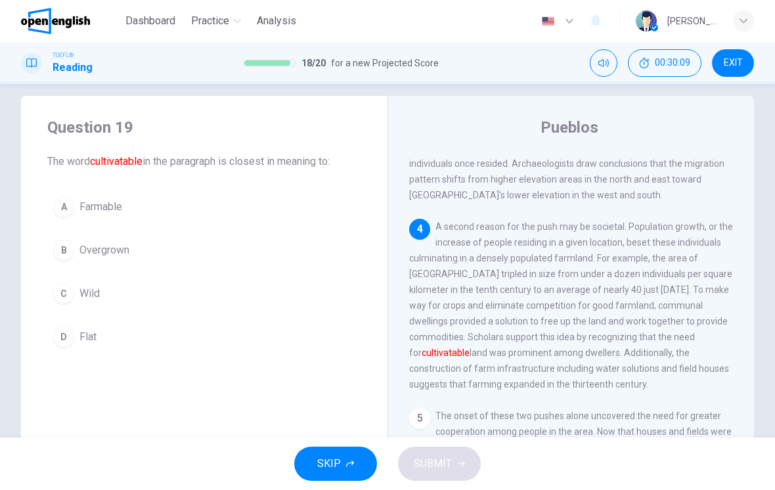
click at [76, 214] on button "A Farmable" at bounding box center [204, 206] width 314 height 33
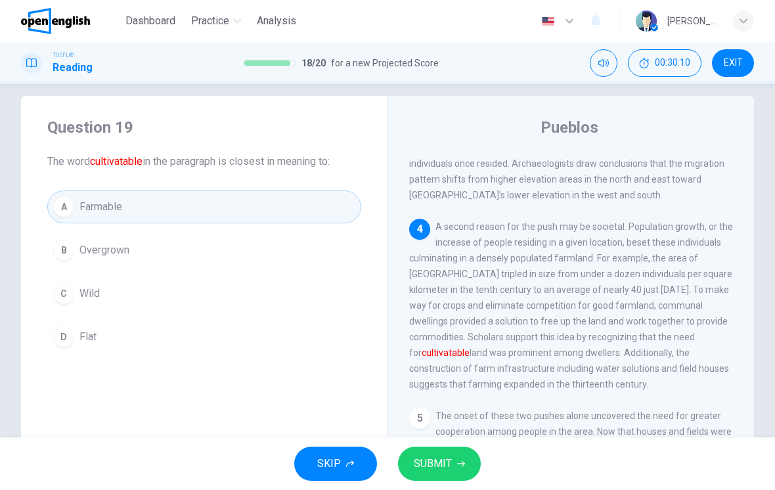
click at [438, 461] on span "SUBMIT" at bounding box center [433, 463] width 38 height 18
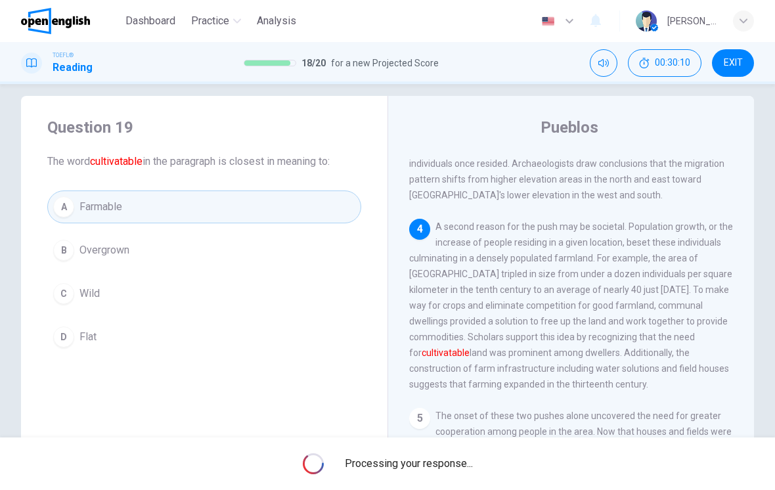
click at [437, 461] on span "Processing your response..." at bounding box center [409, 464] width 128 height 16
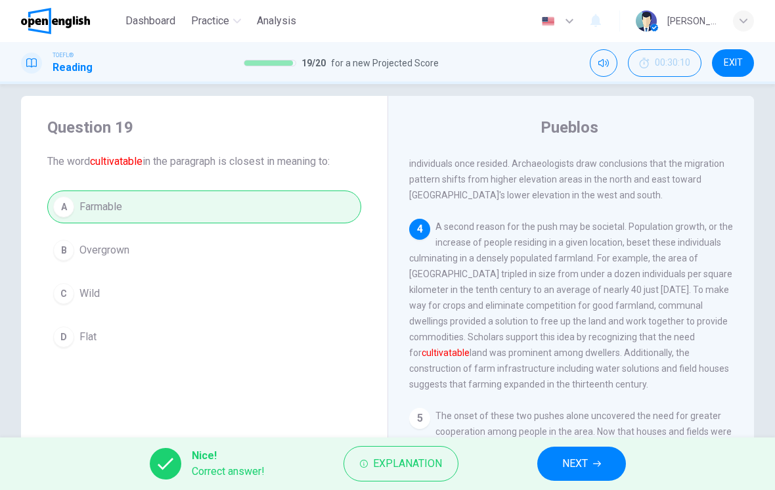
click at [583, 465] on span "NEXT" at bounding box center [575, 463] width 26 height 18
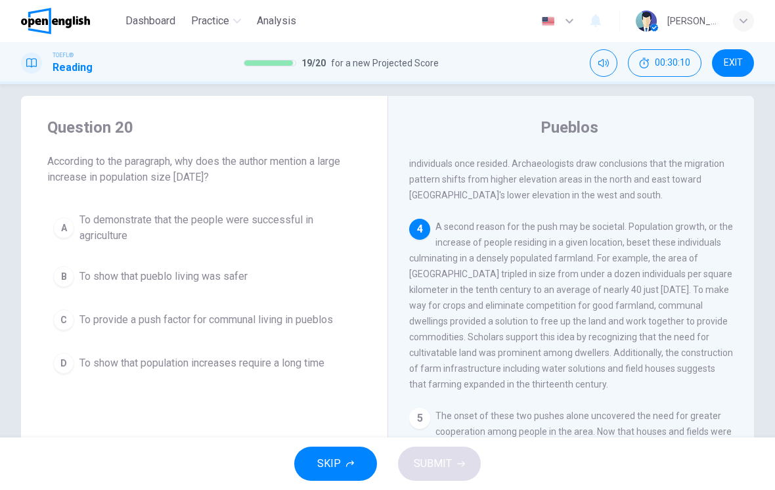
scroll to position [458, 0]
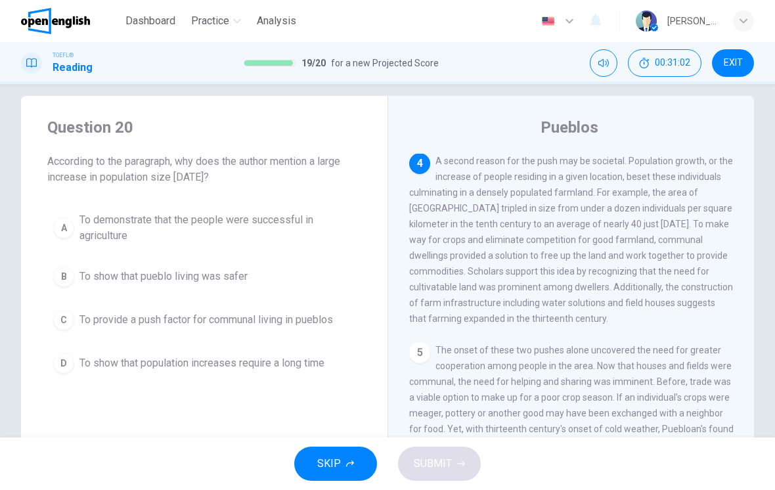
click at [323, 224] on span "To demonstrate that the people were successful in agriculture" at bounding box center [217, 228] width 276 height 32
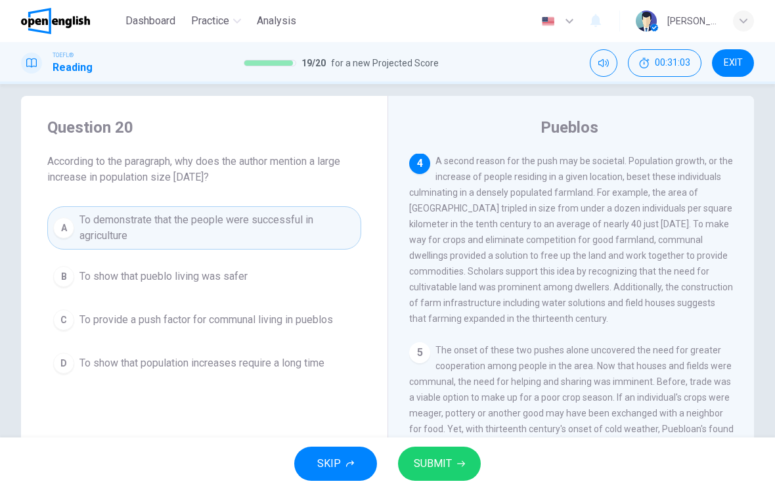
click at [433, 464] on span "SUBMIT" at bounding box center [433, 463] width 38 height 18
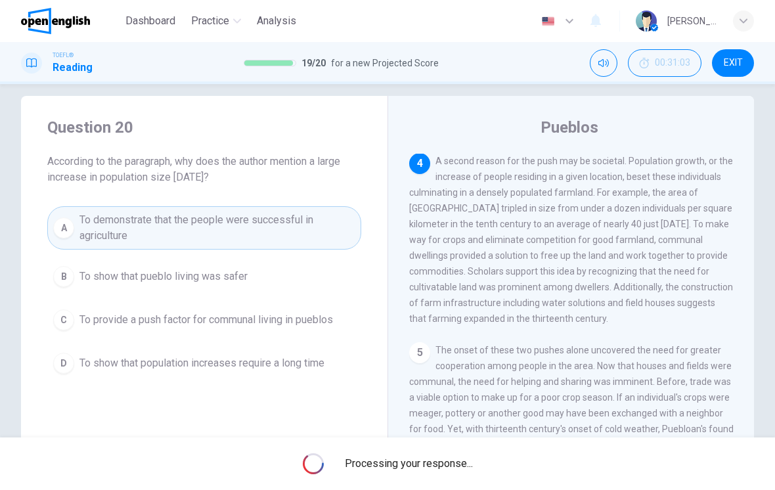
scroll to position [0, 0]
